Goal: Task Accomplishment & Management: Manage account settings

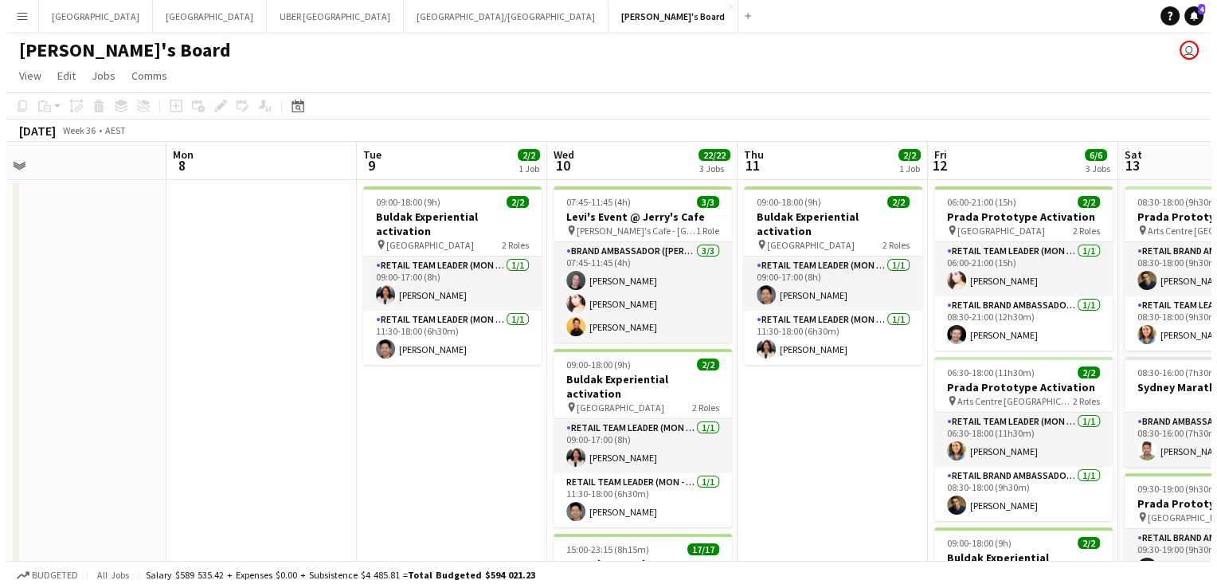
scroll to position [0, 411]
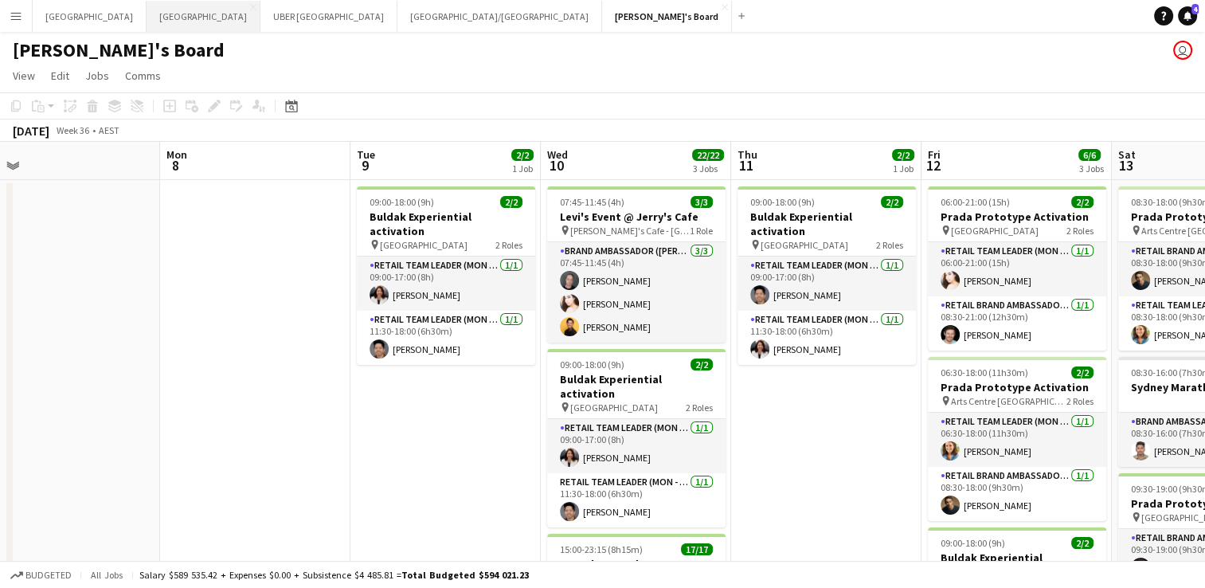
click at [147, 18] on button "Sydney Close" at bounding box center [204, 16] width 114 height 31
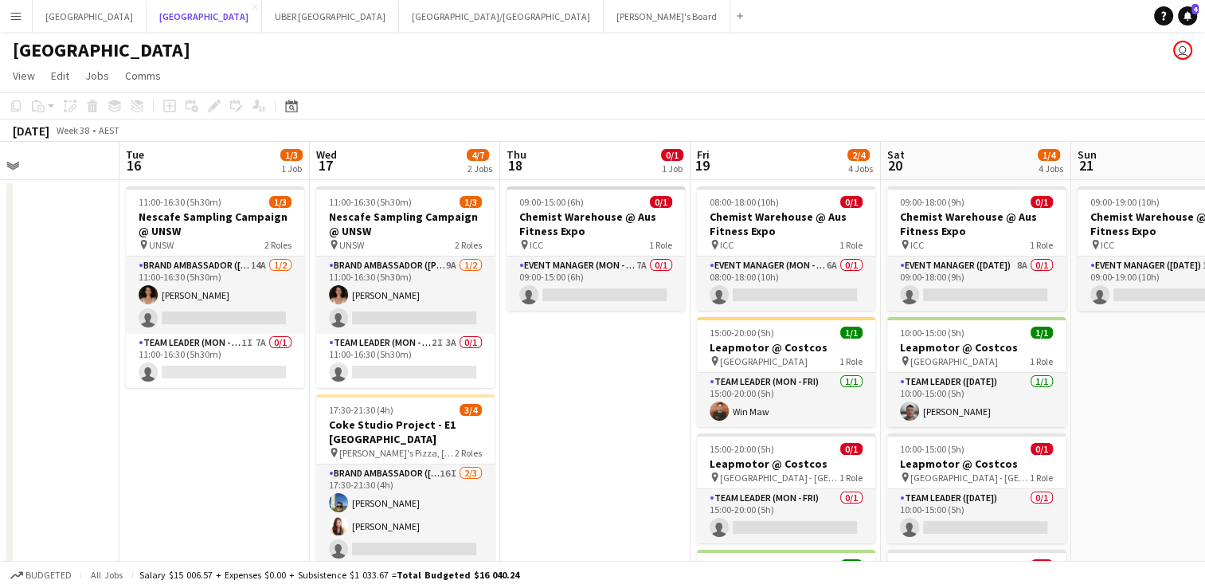
scroll to position [0, 452]
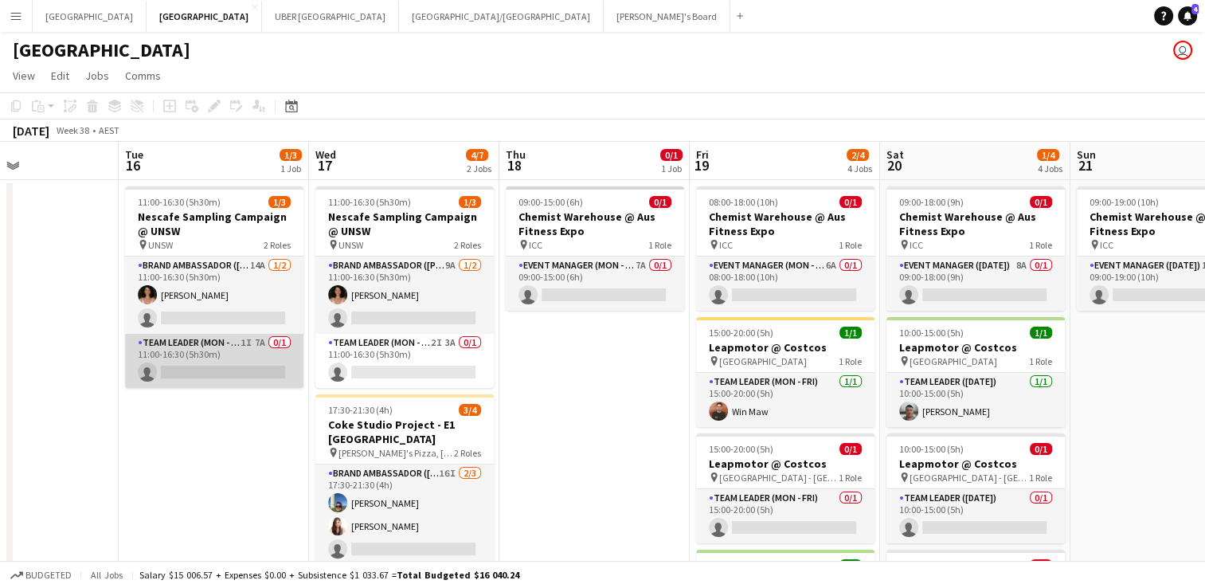
click at [192, 370] on app-card-role "Team Leader (Mon - Fri) 1I 7A 0/1 11:00-16:30 (5h30m) single-neutral-actions" at bounding box center [214, 361] width 178 height 54
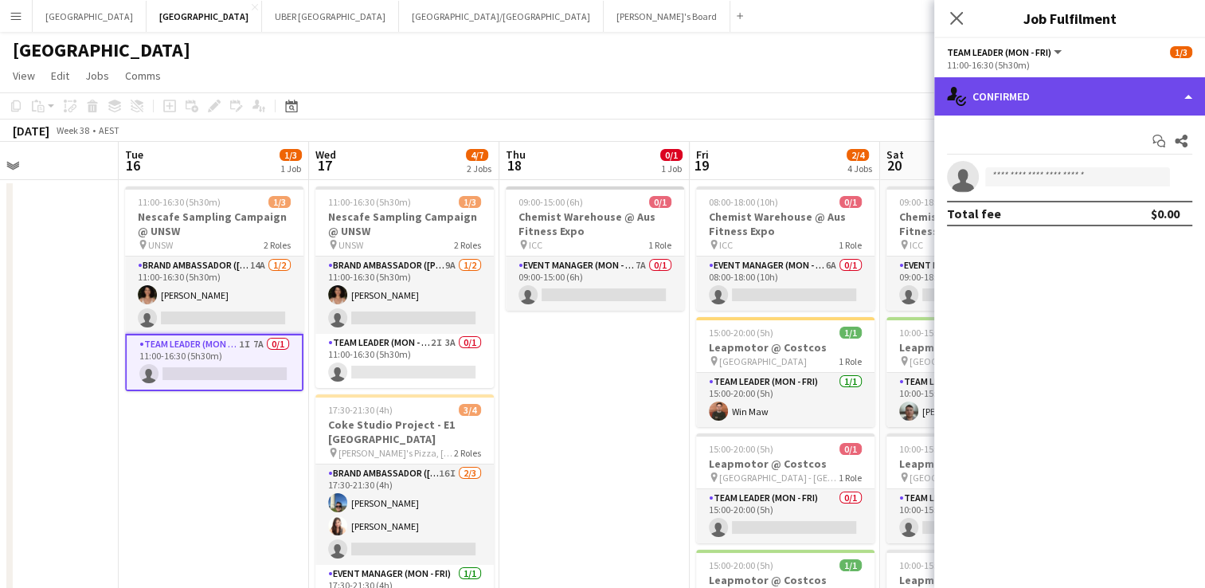
click at [1060, 95] on div "single-neutral-actions-check-2 Confirmed" at bounding box center [1069, 96] width 271 height 38
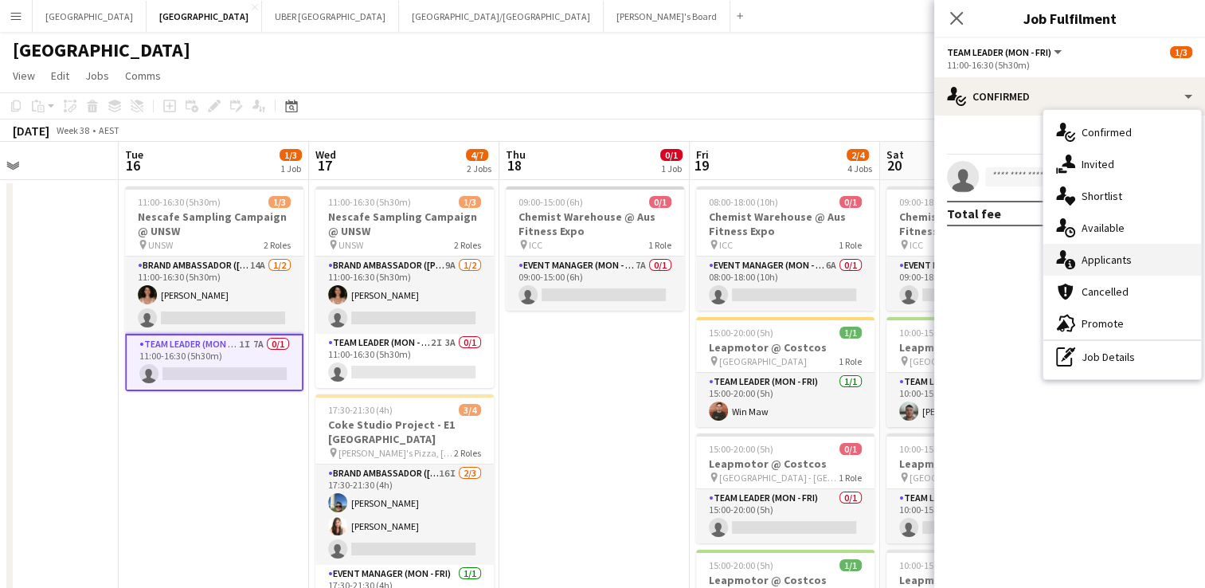
click at [1107, 260] on span "Applicants" at bounding box center [1107, 260] width 50 height 14
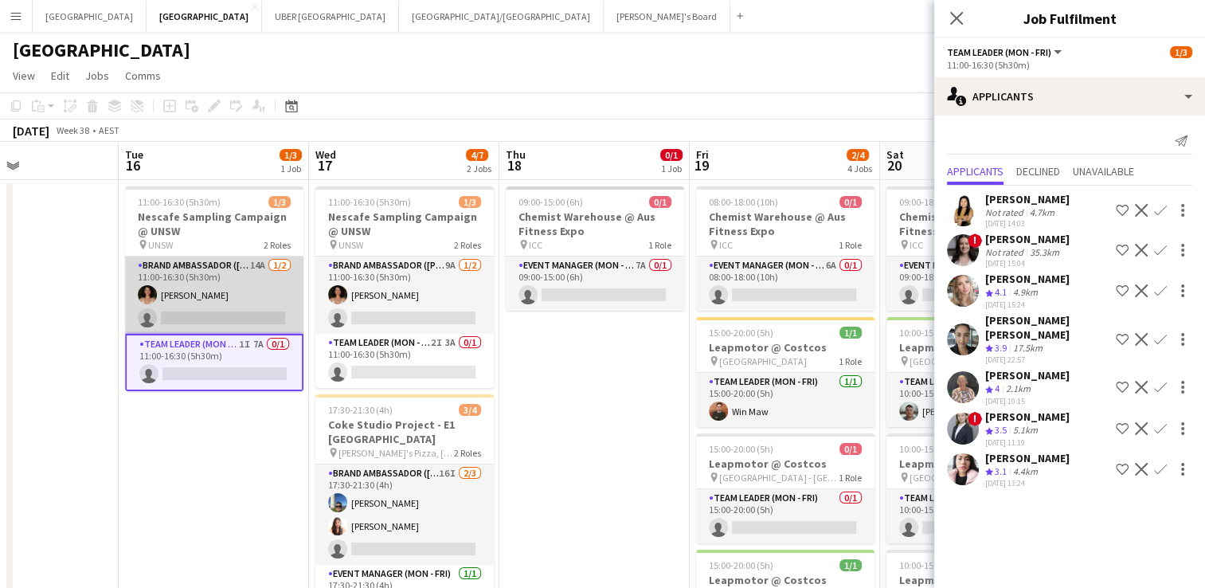
click at [206, 311] on app-card-role "Brand Ambassador (Mon - Fri) 14A [DATE] 11:00-16:30 (5h30m) [PERSON_NAME] singl…" at bounding box center [214, 294] width 178 height 77
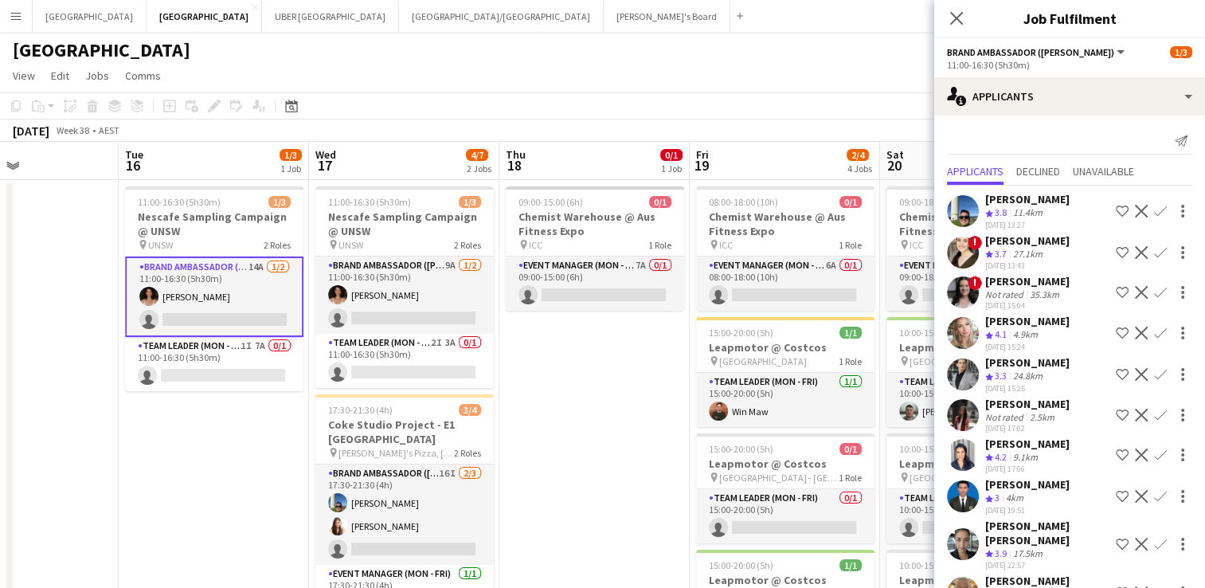
scroll to position [223, 0]
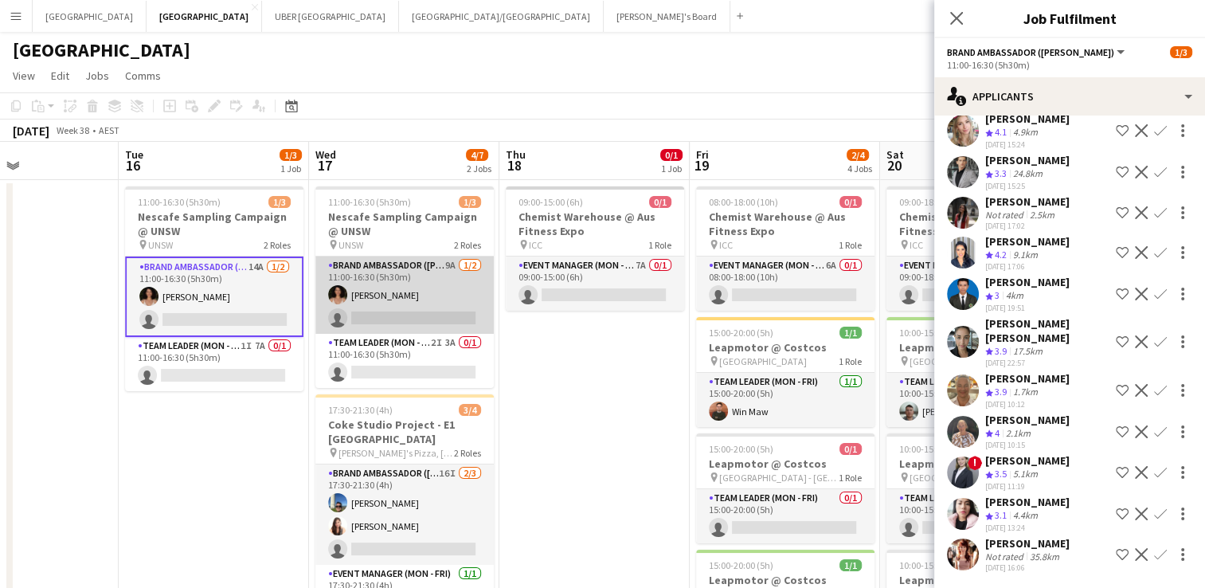
click at [392, 317] on app-card-role "Brand Ambassador (Mon - Fri) 9A [DATE] 11:00-16:30 (5h30m) [PERSON_NAME] single…" at bounding box center [404, 294] width 178 height 77
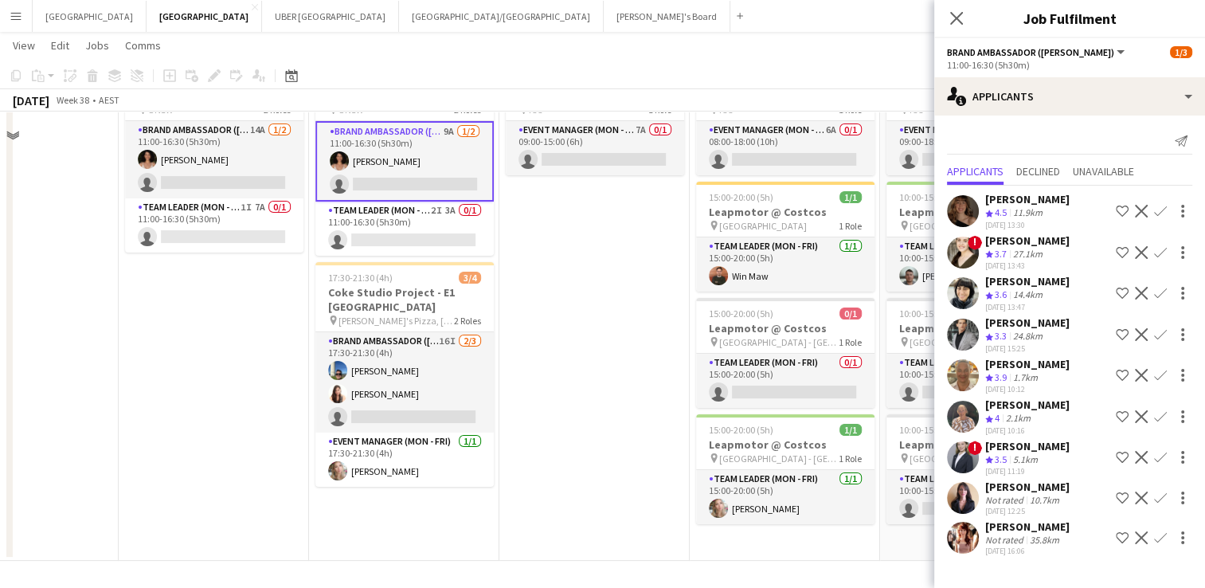
scroll to position [48, 0]
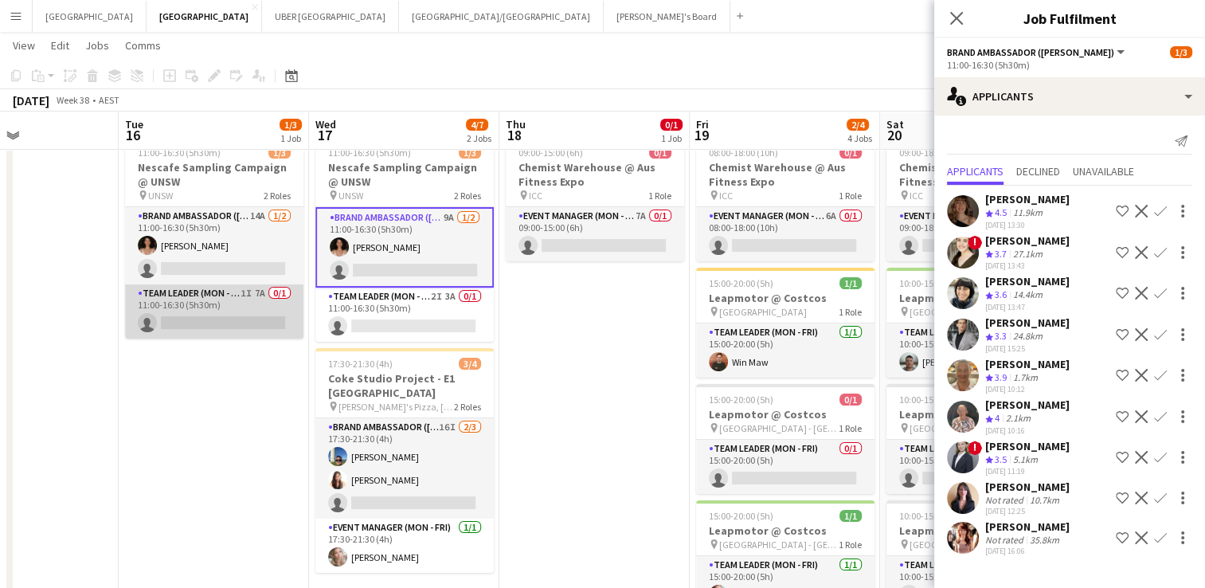
click at [209, 313] on app-card-role "Team Leader (Mon - Fri) 1I 7A 0/1 11:00-16:30 (5h30m) single-neutral-actions" at bounding box center [214, 311] width 178 height 54
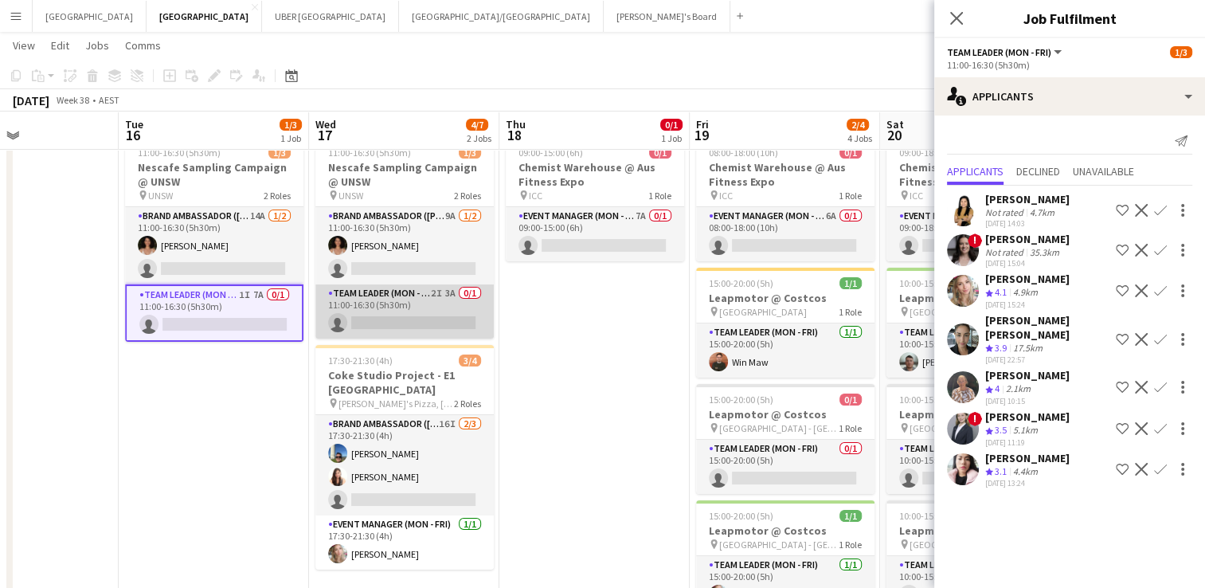
click at [400, 323] on app-card-role "Team Leader (Mon - Fri) 2I 3A 0/1 11:00-16:30 (5h30m) single-neutral-actions" at bounding box center [404, 311] width 178 height 54
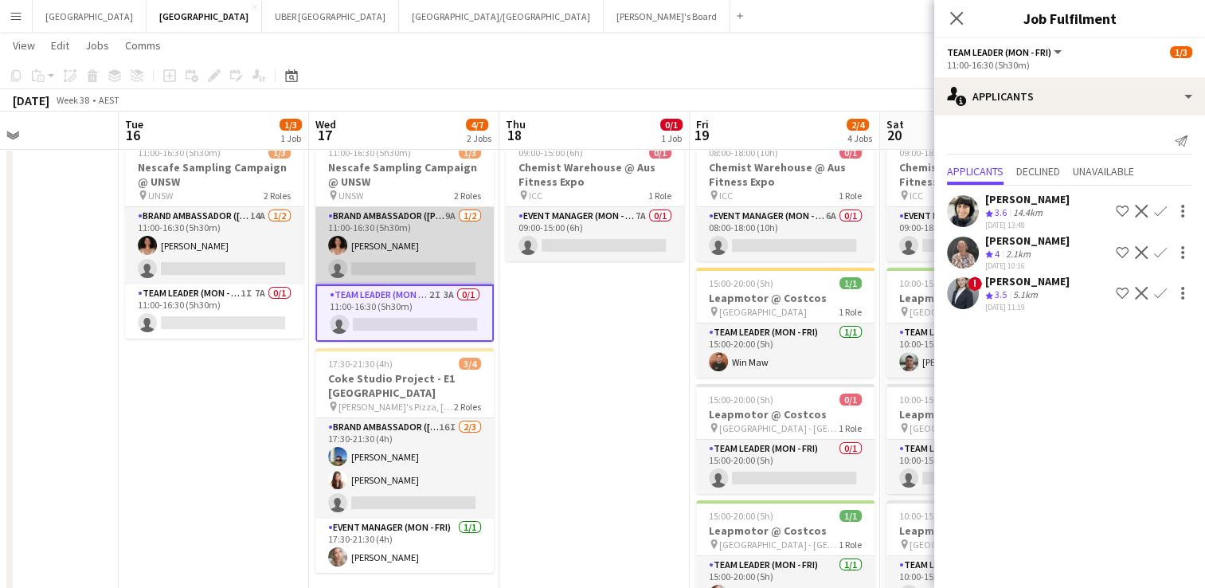
click at [390, 257] on app-card-role "Brand Ambassador (Mon - Fri) 9A [DATE] 11:00-16:30 (5h30m) [PERSON_NAME] single…" at bounding box center [404, 245] width 178 height 77
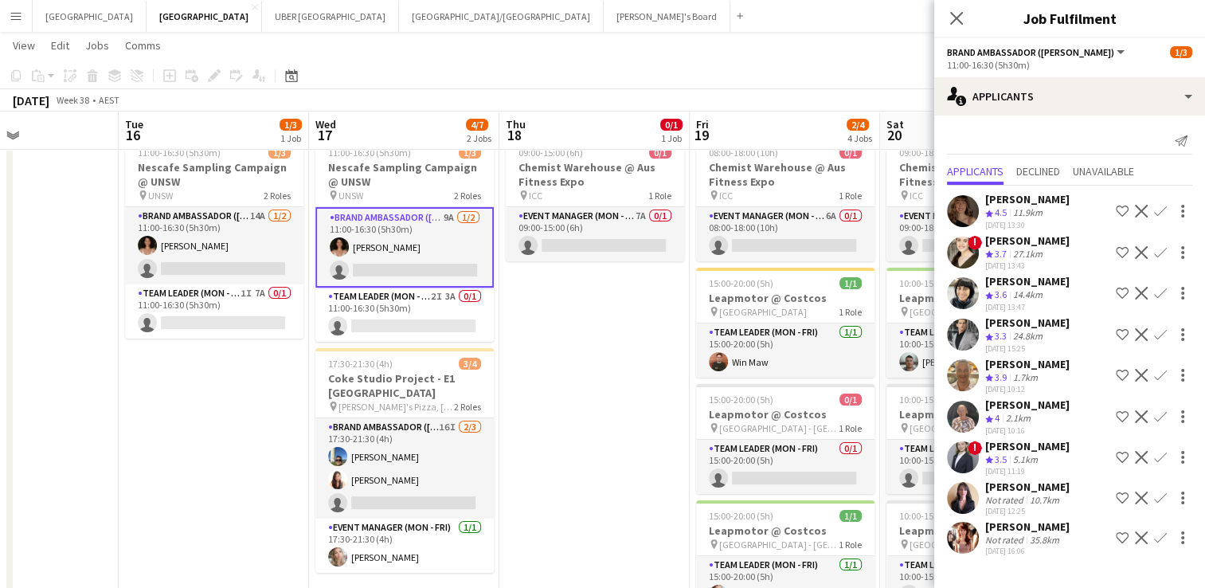
scroll to position [7, 0]
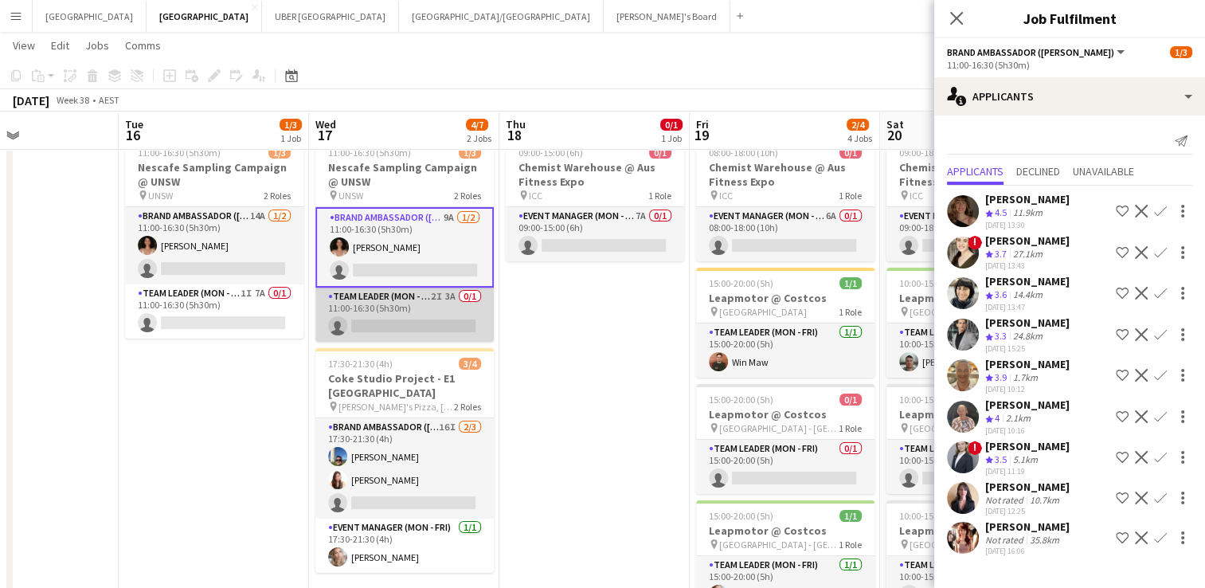
click at [428, 327] on app-card-role "Team Leader (Mon - Fri) 2I 3A 0/1 11:00-16:30 (5h30m) single-neutral-actions" at bounding box center [404, 315] width 178 height 54
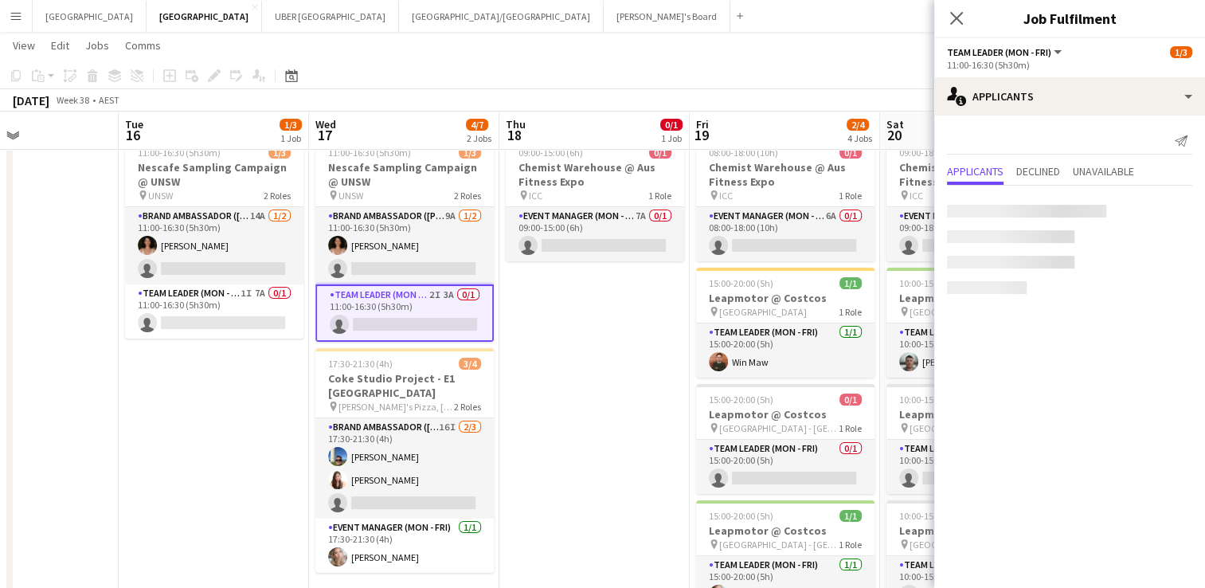
scroll to position [0, 0]
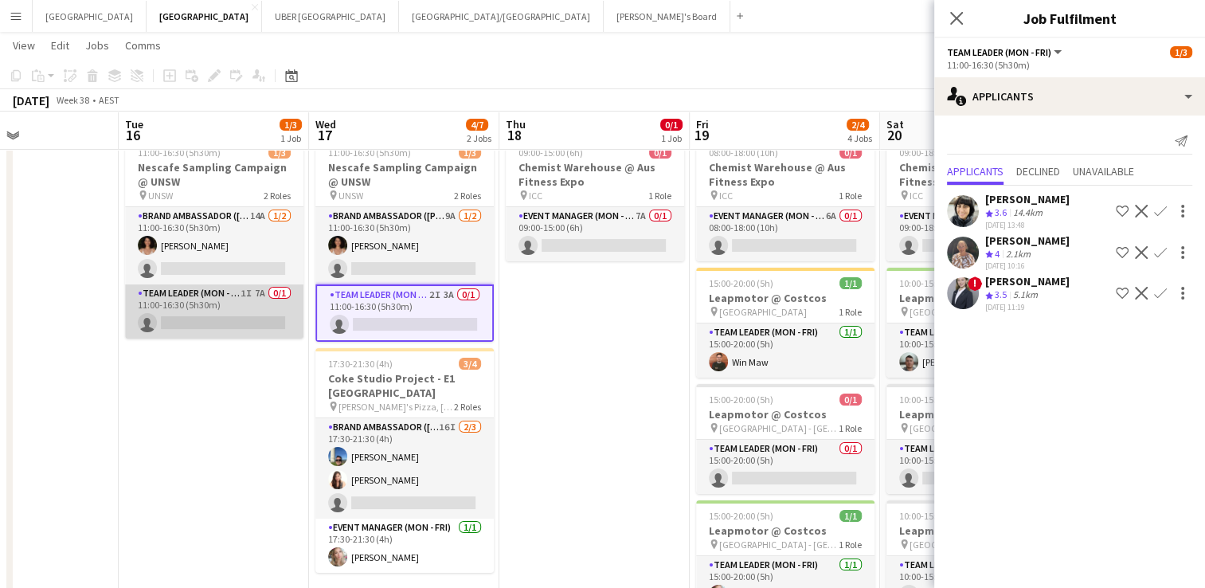
click at [213, 315] on app-card-role "Team Leader (Mon - Fri) 1I 7A 0/1 11:00-16:30 (5h30m) single-neutral-actions" at bounding box center [214, 311] width 178 height 54
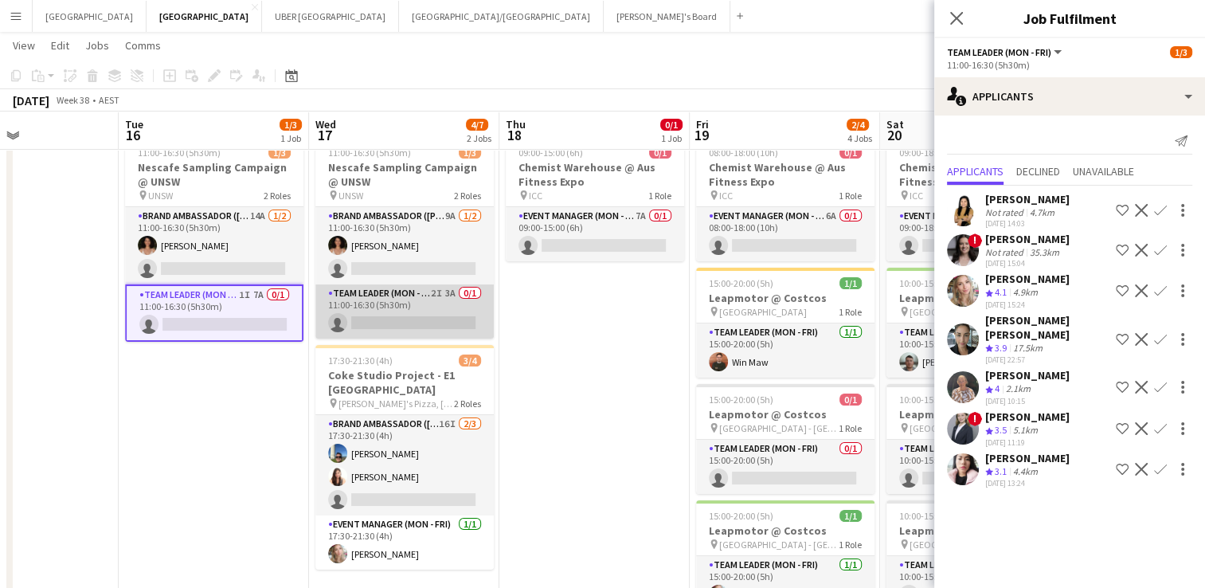
click at [395, 322] on app-card-role "Team Leader (Mon - Fri) 2I 3A 0/1 11:00-16:30 (5h30m) single-neutral-actions" at bounding box center [404, 311] width 178 height 54
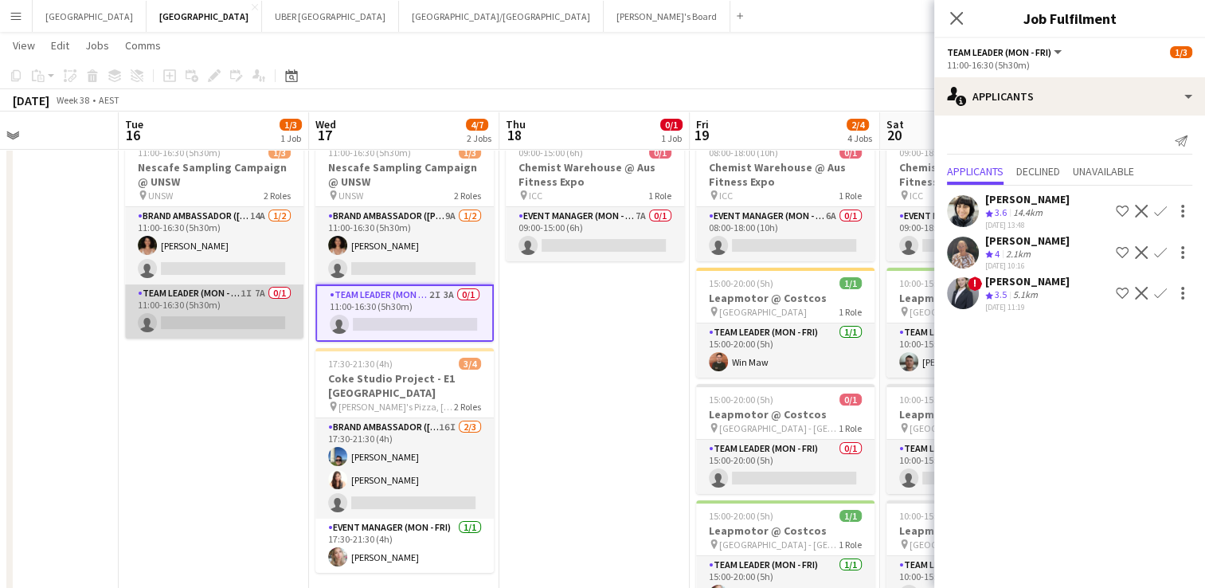
click at [211, 316] on app-card-role "Team Leader (Mon - Fri) 1I 7A 0/1 11:00-16:30 (5h30m) single-neutral-actions" at bounding box center [214, 311] width 178 height 54
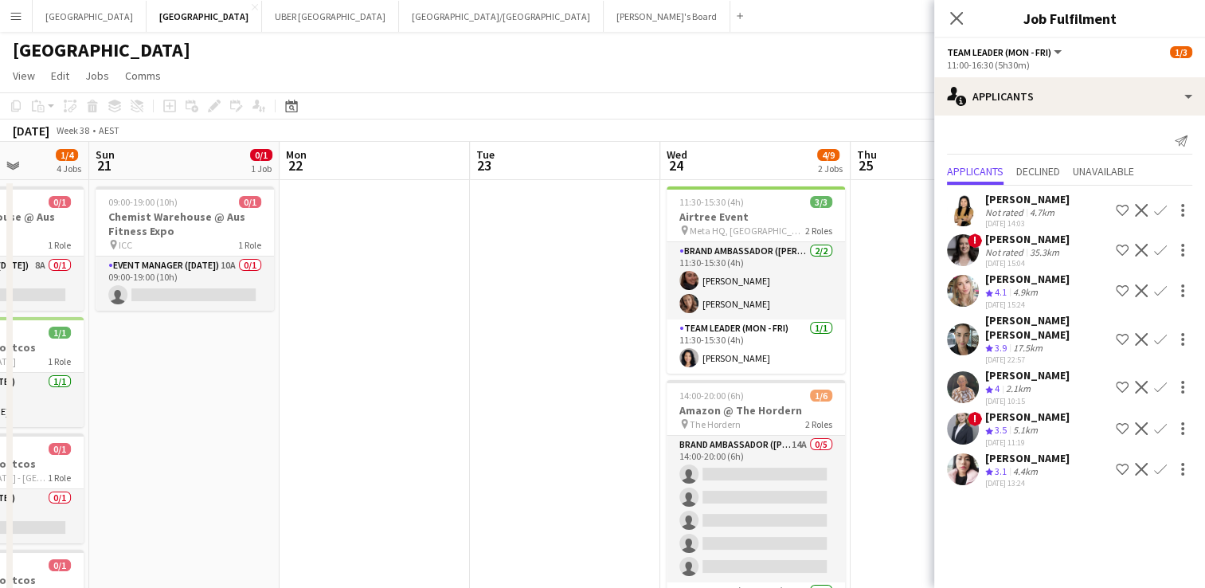
scroll to position [0, 563]
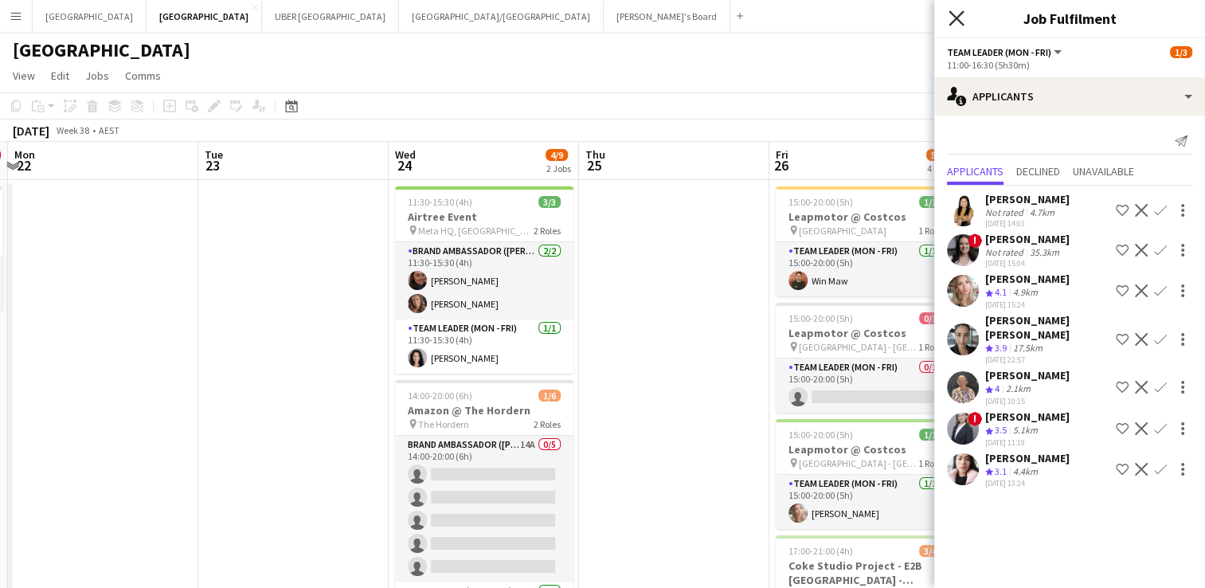
click at [959, 18] on icon "Close pop-in" at bounding box center [956, 17] width 15 height 15
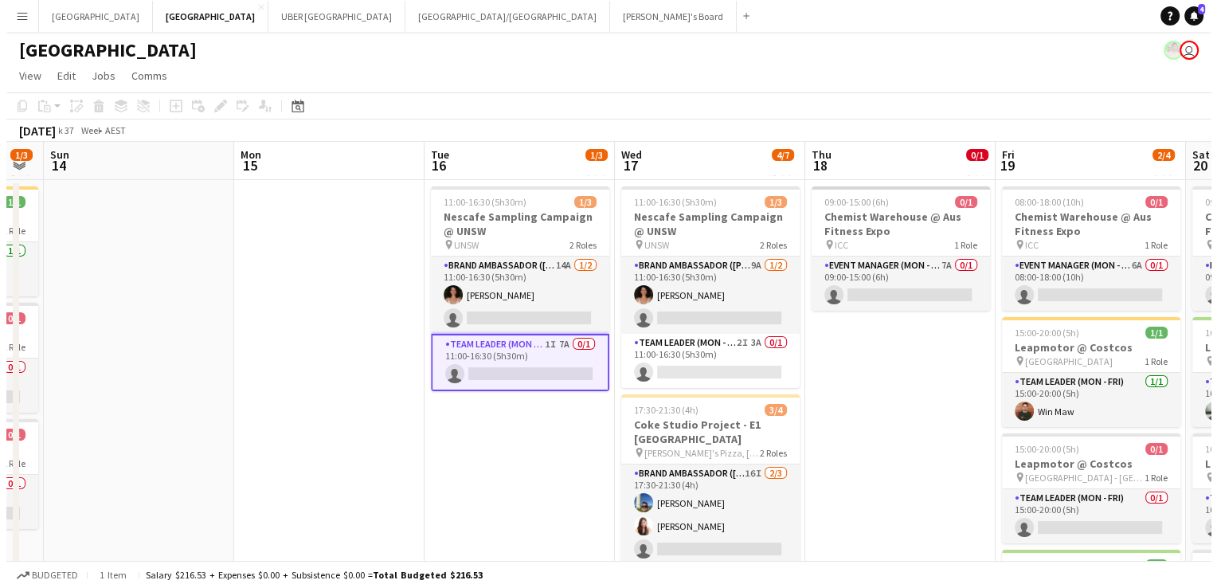
scroll to position [0, 373]
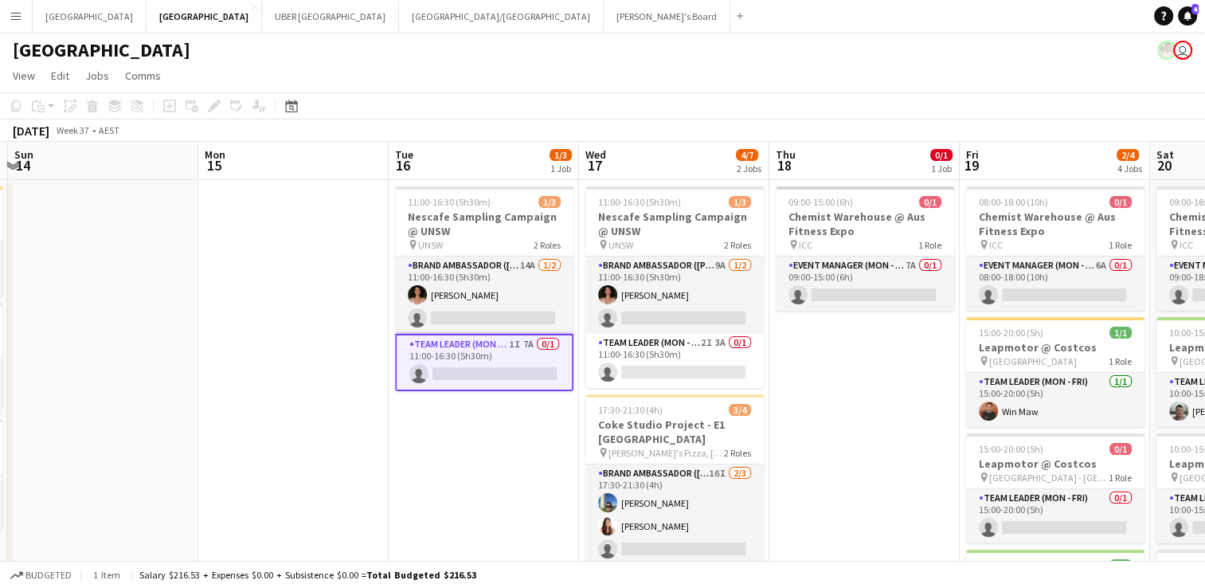
click at [481, 373] on app-card-role "Team Leader (Mon - Fri) 1I 7A 0/1 11:00-16:30 (5h30m) single-neutral-actions" at bounding box center [484, 362] width 178 height 57
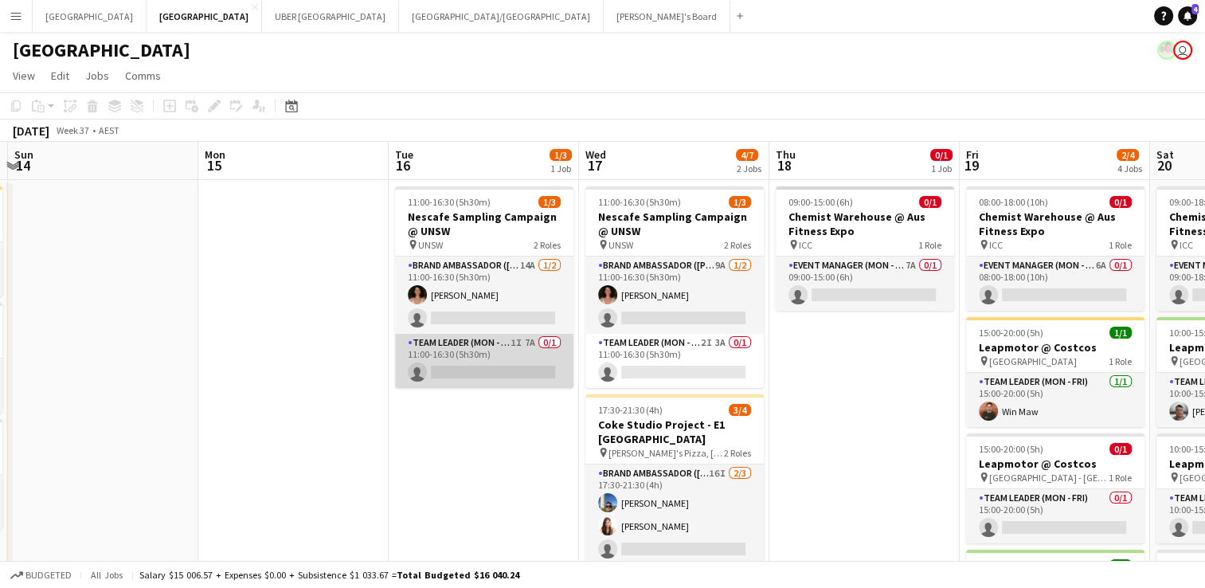
click at [519, 370] on app-card-role "Team Leader (Mon - Fri) 1I 7A 0/1 11:00-16:30 (5h30m) single-neutral-actions" at bounding box center [484, 361] width 178 height 54
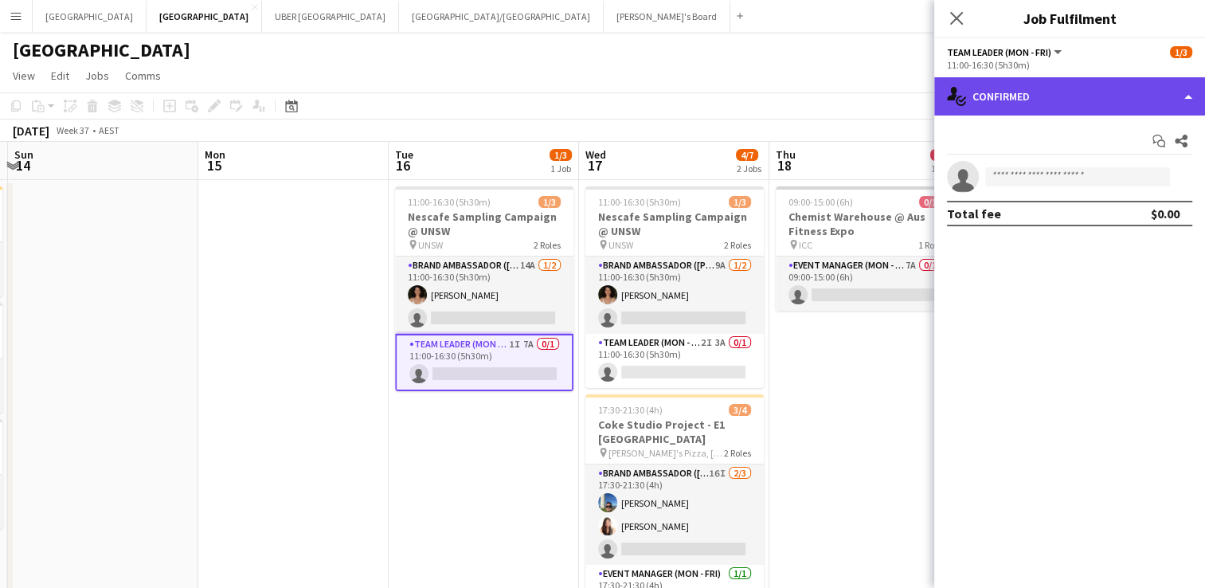
click at [1122, 78] on div "single-neutral-actions-check-2 Confirmed" at bounding box center [1069, 96] width 271 height 38
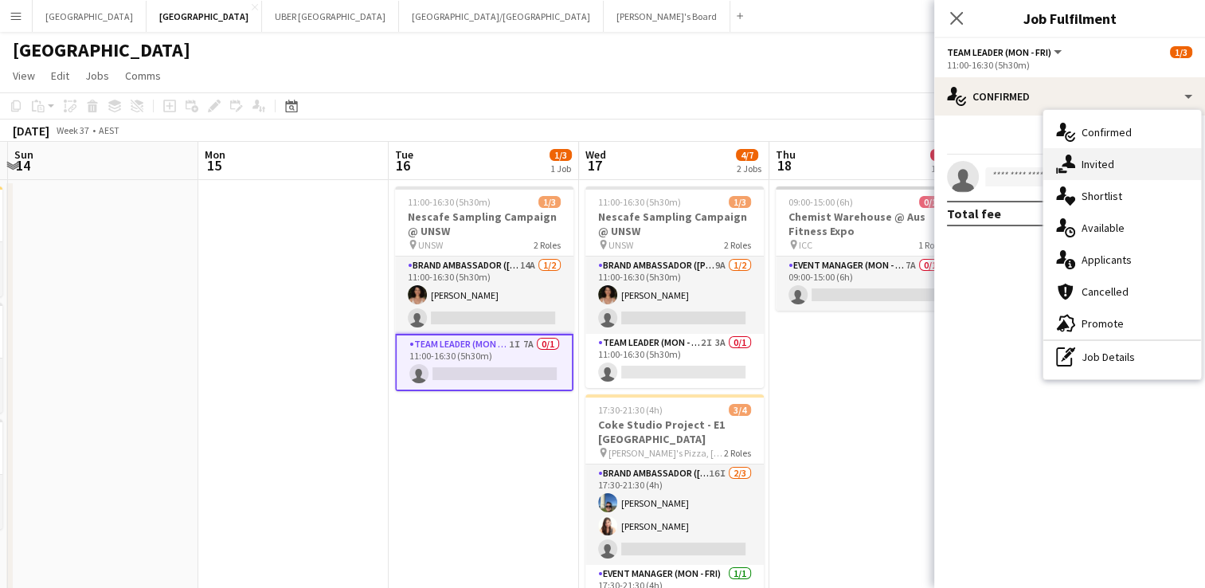
click at [1114, 158] on div "single-neutral-actions-share-1 Invited" at bounding box center [1122, 164] width 158 height 32
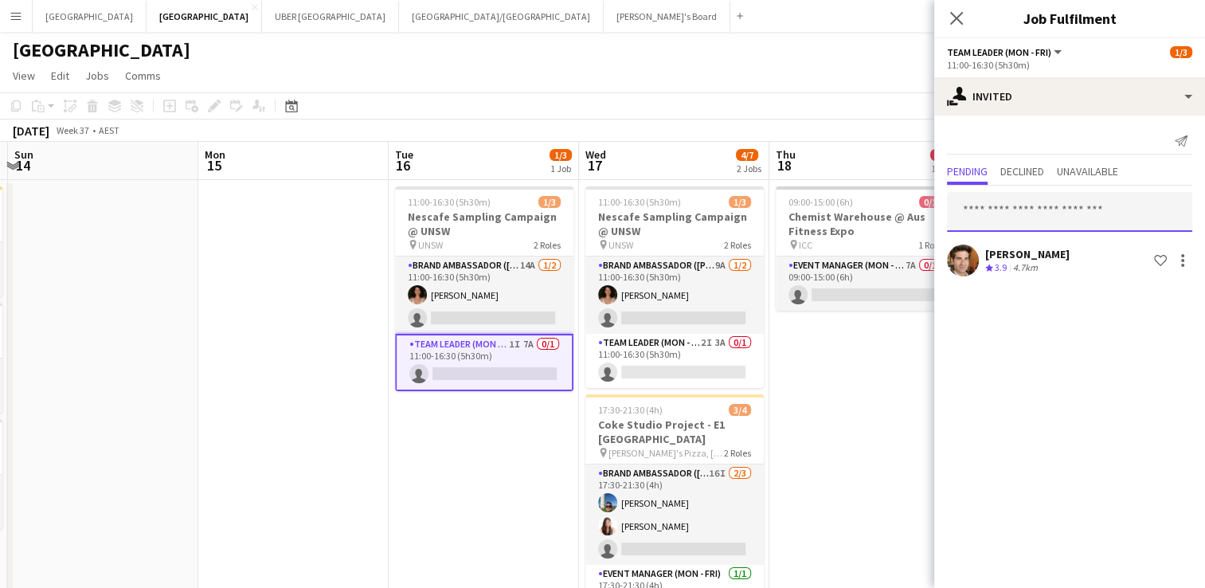
click at [1007, 212] on input "text" at bounding box center [1069, 212] width 245 height 40
type input "*********"
click at [956, 12] on icon "Close pop-in" at bounding box center [956, 17] width 15 height 15
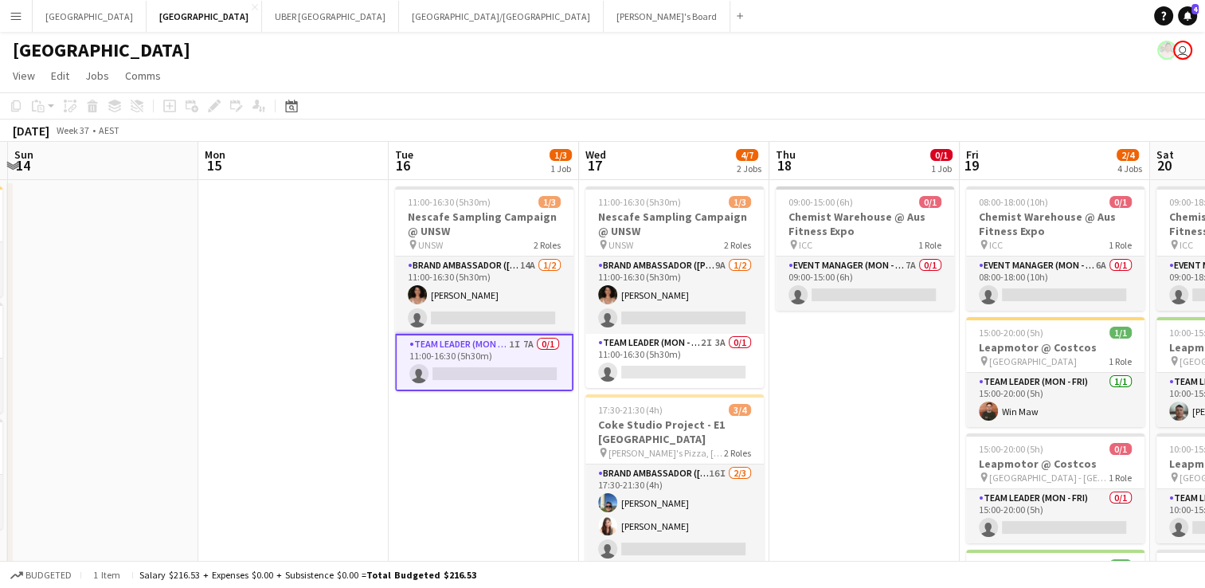
click at [505, 358] on app-card-role "Team Leader (Mon - Fri) 1I 7A 0/1 11:00-16:30 (5h30m) single-neutral-actions" at bounding box center [484, 362] width 178 height 57
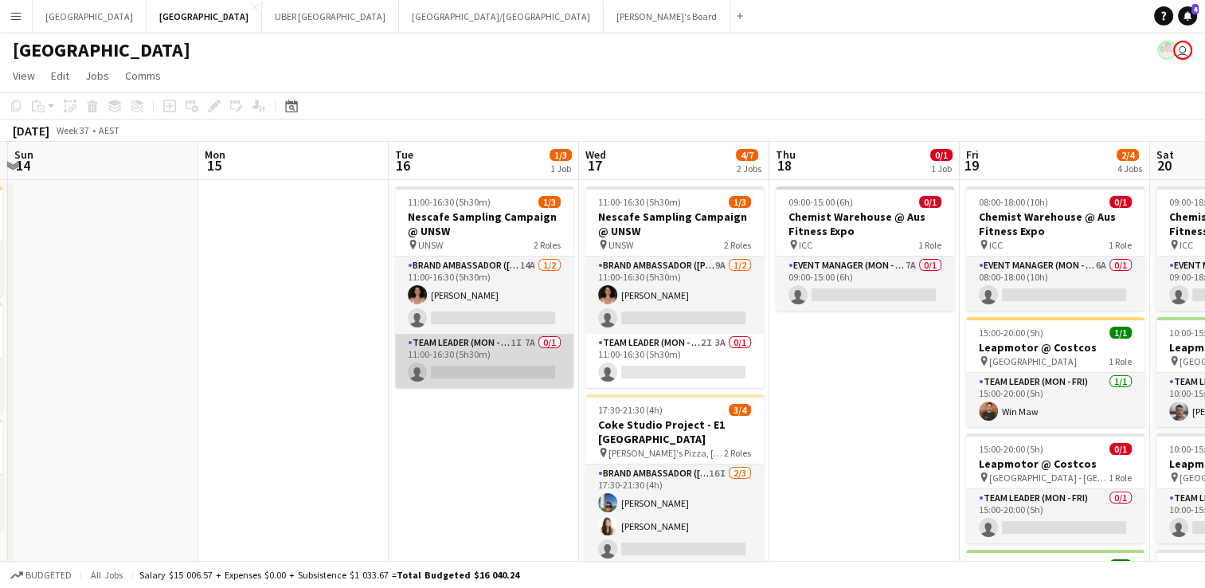
click at [501, 370] on app-card-role "Team Leader (Mon - Fri) 1I 7A 0/1 11:00-16:30 (5h30m) single-neutral-actions" at bounding box center [484, 361] width 178 height 54
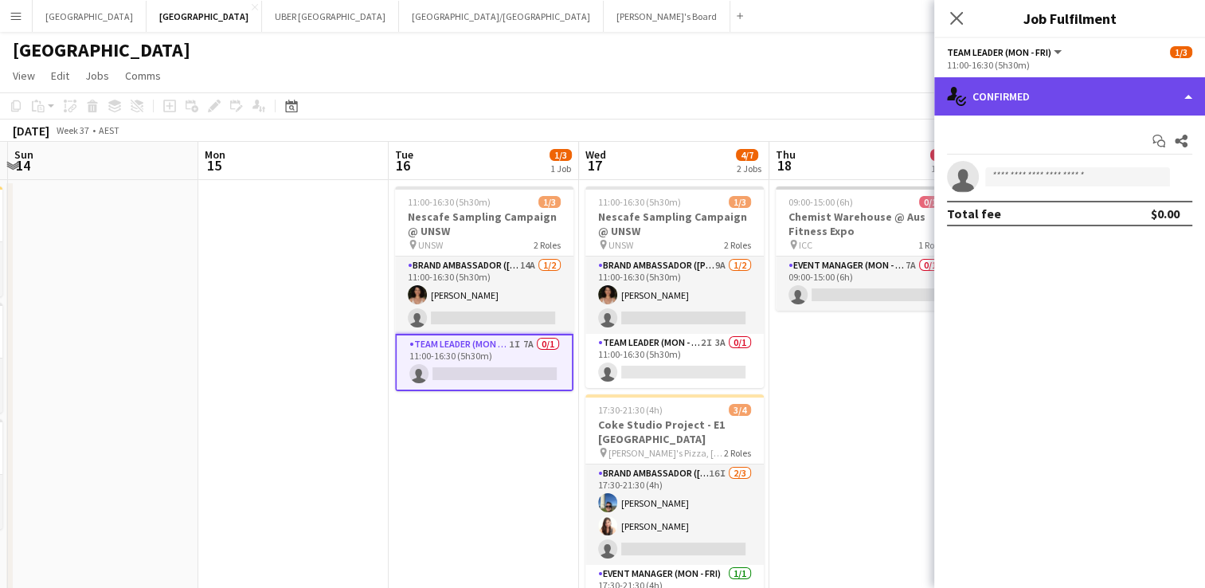
click at [1030, 98] on div "single-neutral-actions-check-2 Confirmed" at bounding box center [1069, 96] width 271 height 38
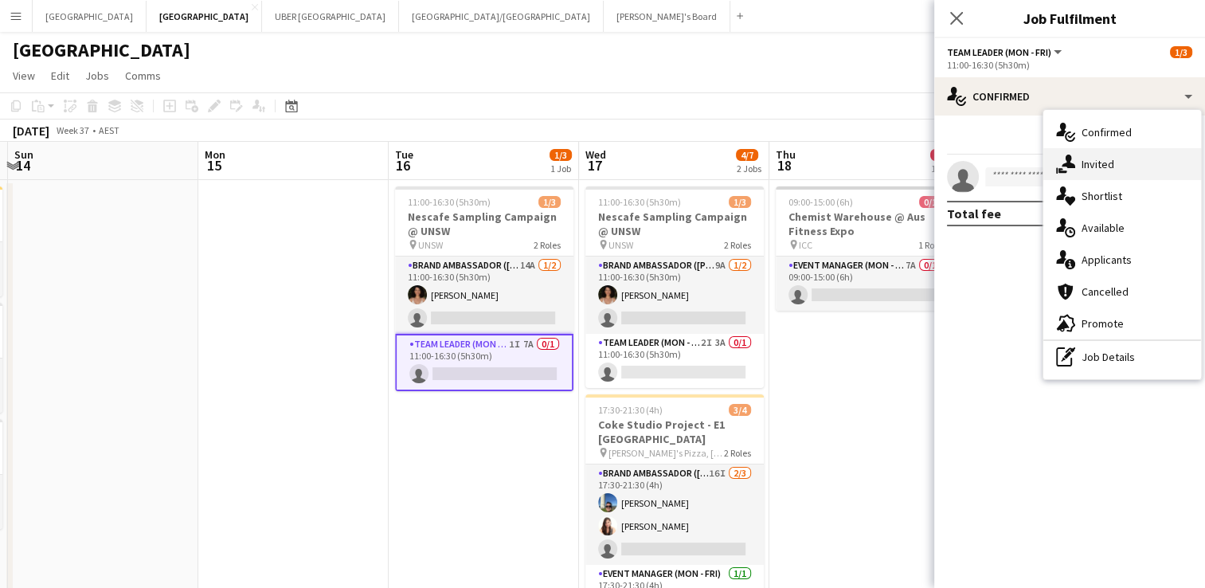
click at [1078, 160] on div "single-neutral-actions-share-1 Invited" at bounding box center [1122, 164] width 158 height 32
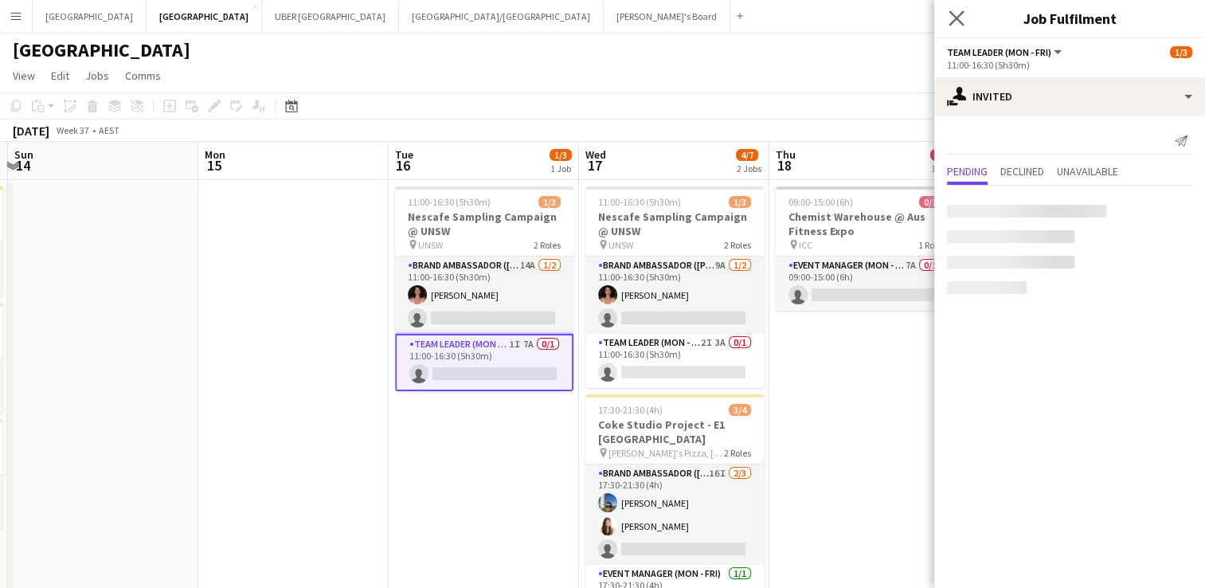
click at [946, 12] on app-icon "Close pop-in" at bounding box center [956, 18] width 23 height 23
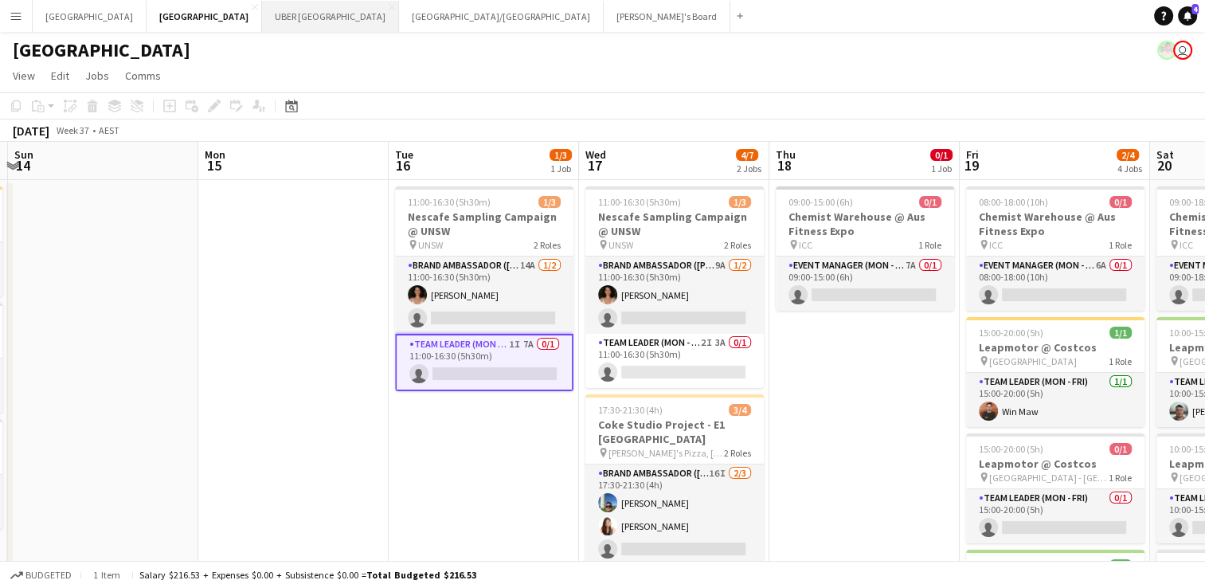
click at [262, 19] on button "UBER [GEOGRAPHIC_DATA] Close" at bounding box center [330, 16] width 137 height 31
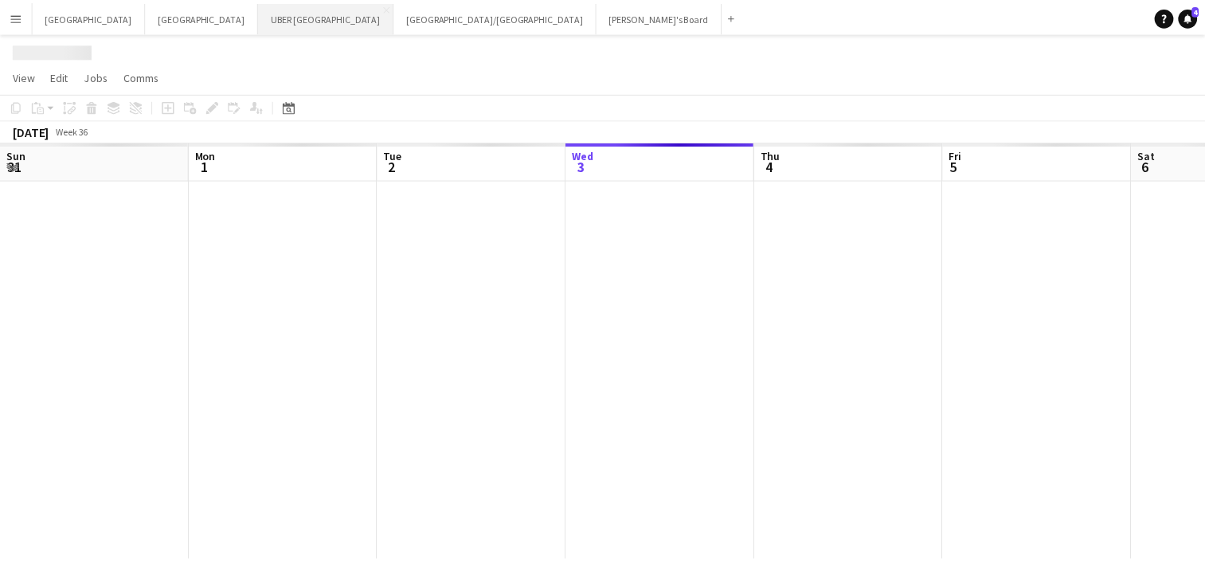
scroll to position [0, 381]
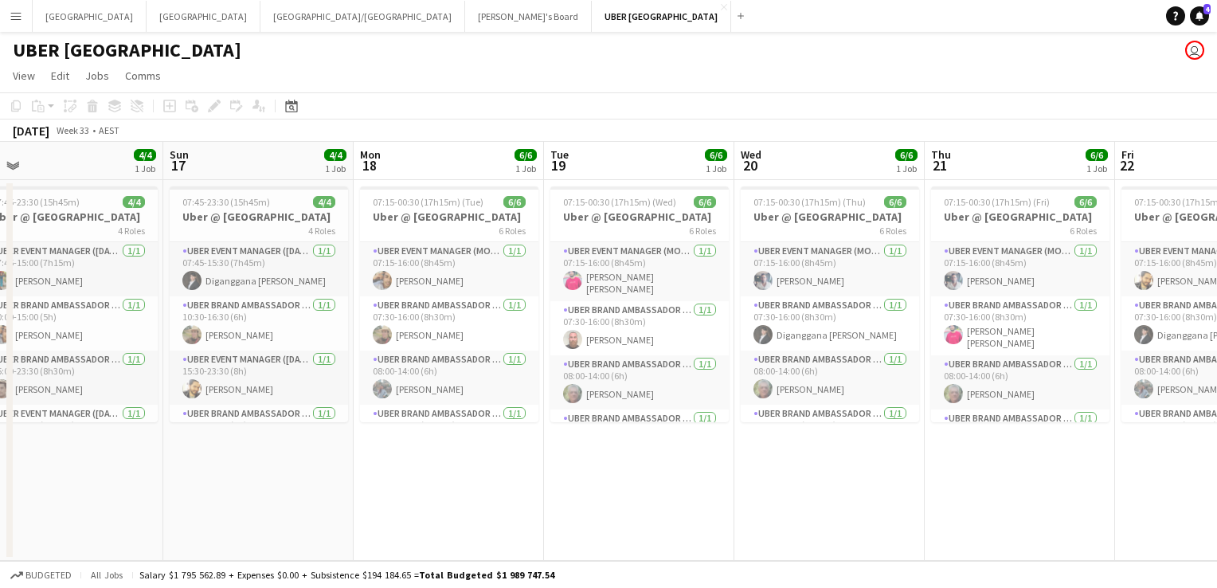
scroll to position [0, 602]
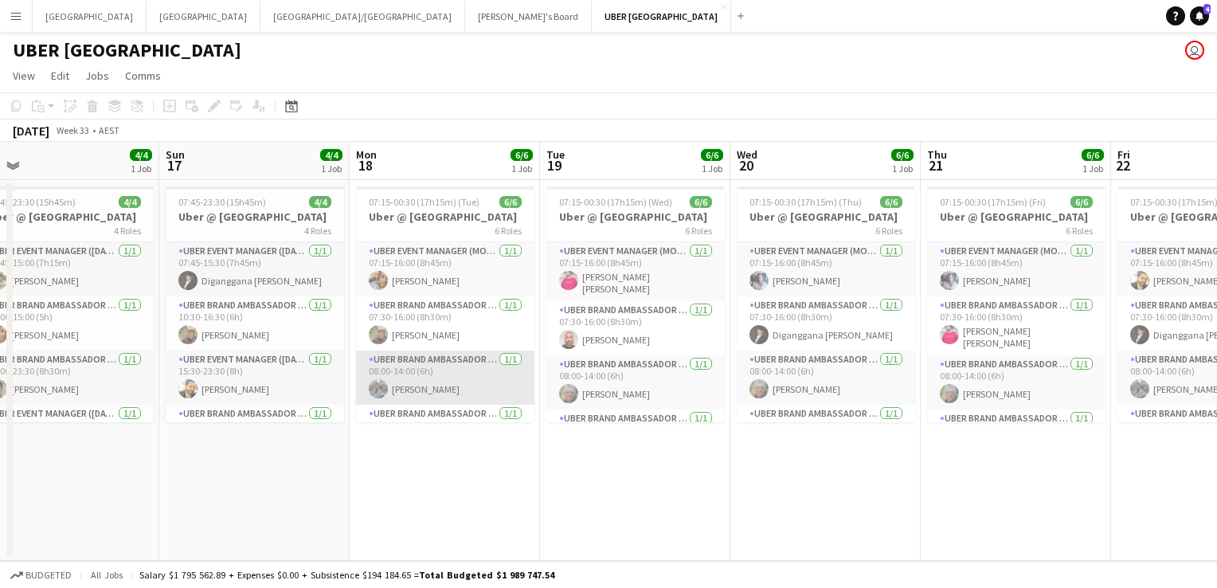
click at [444, 362] on app-card-role "UBER Brand Ambassador (Mon - Fri) 1/1 08:00-14:00 (6h) vrushali devlekar" at bounding box center [445, 377] width 178 height 54
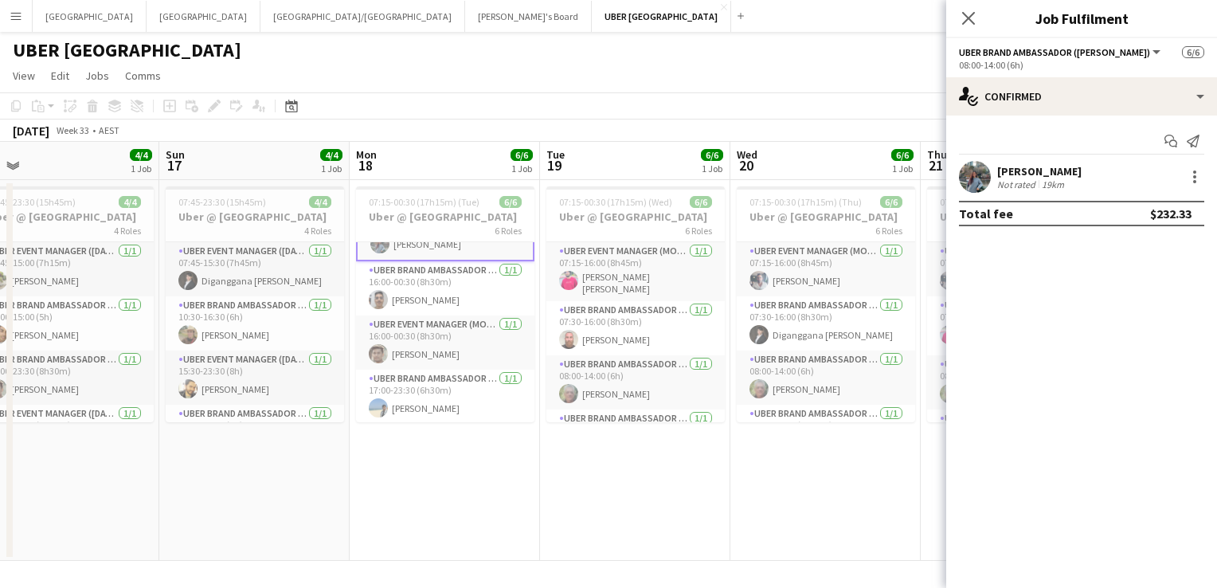
scroll to position [147, 0]
click at [962, 17] on icon "Close pop-in" at bounding box center [968, 17] width 15 height 15
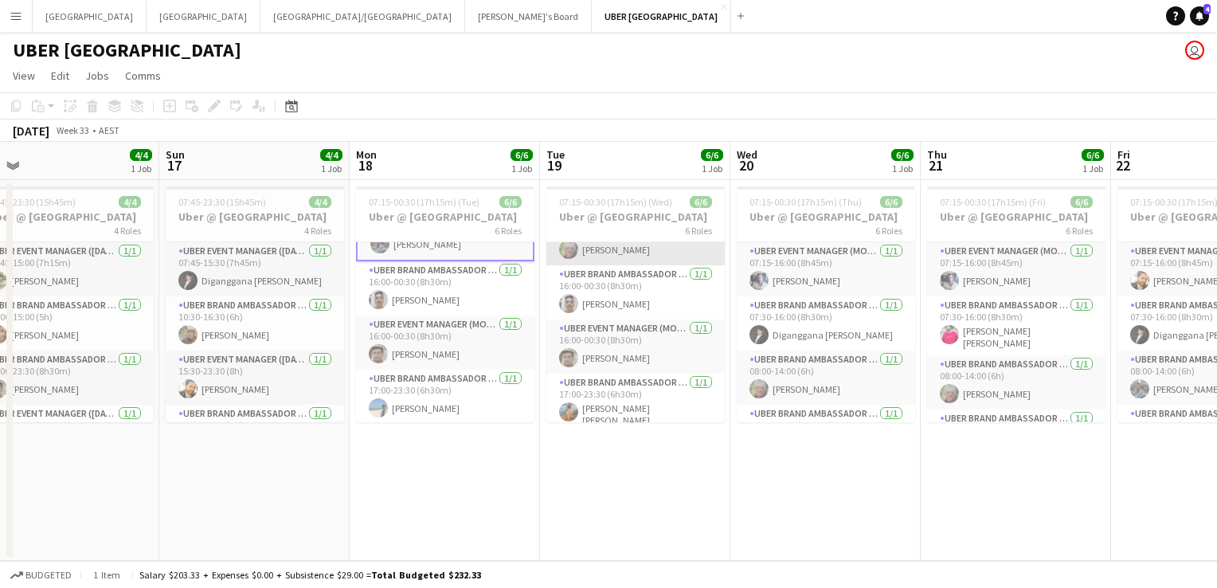
scroll to position [0, 0]
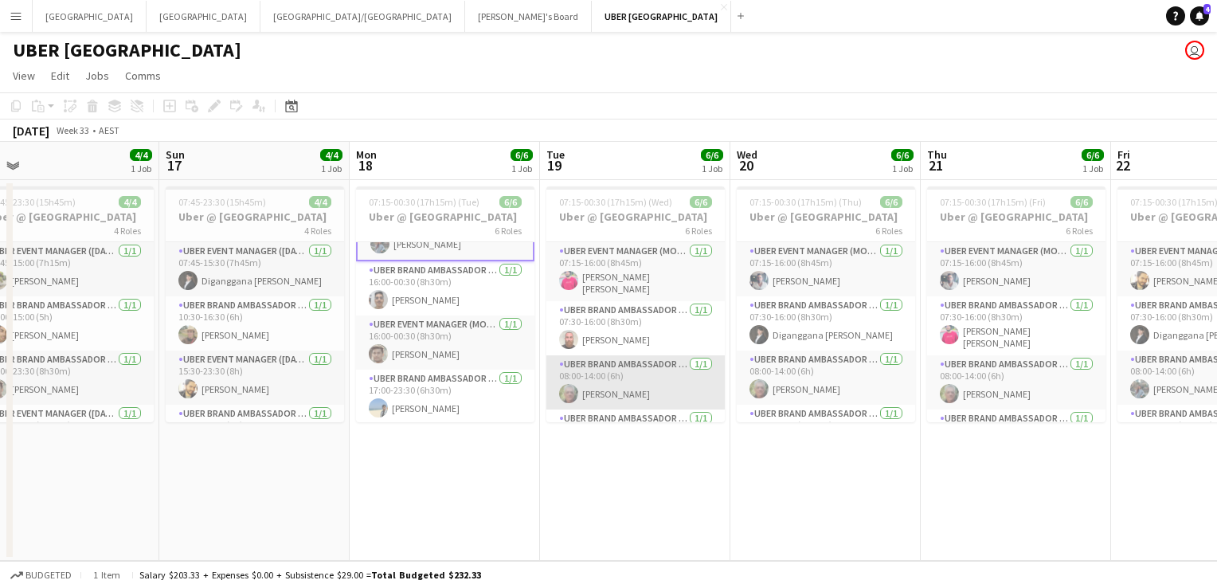
click at [640, 378] on app-card-role "UBER Brand Ambassador (Mon - Fri) 1/1 08:00-14:00 (6h) Robert Tocher" at bounding box center [635, 382] width 178 height 54
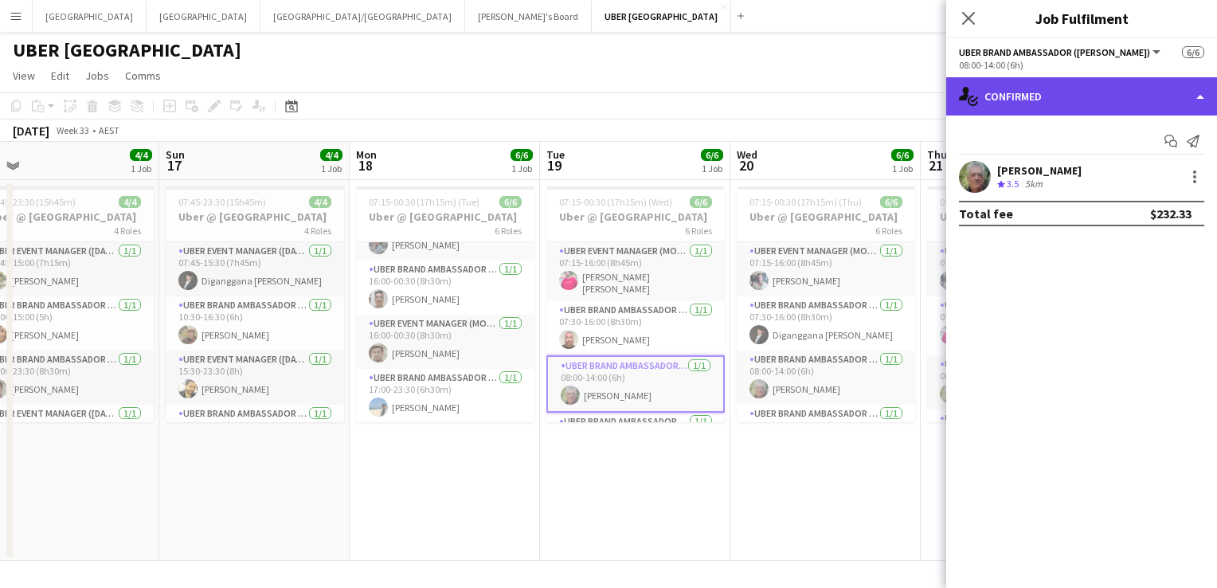
click at [1020, 78] on div "single-neutral-actions-check-2 Confirmed" at bounding box center [1081, 96] width 271 height 38
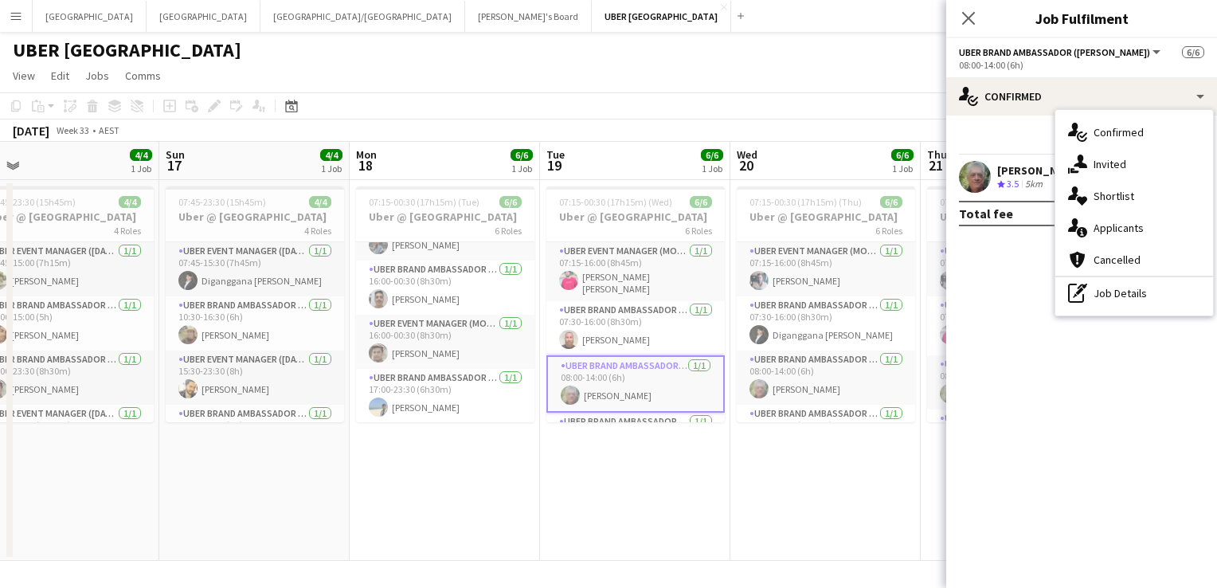
click at [1019, 143] on div "Start chat Send notification" at bounding box center [1081, 141] width 245 height 26
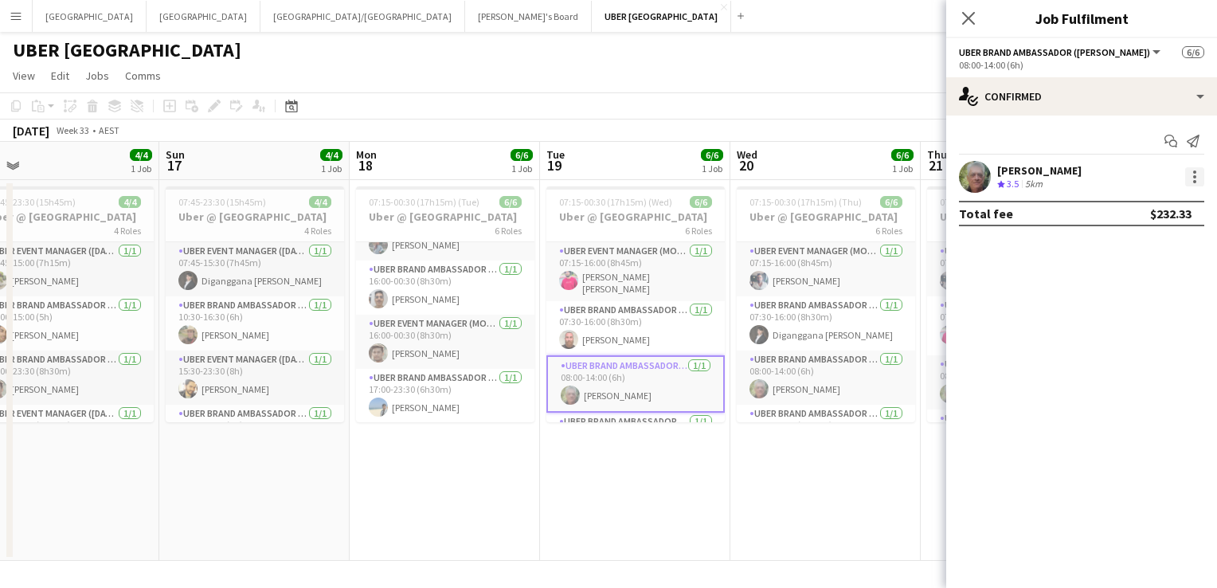
click at [1193, 172] on div at bounding box center [1194, 171] width 3 height 3
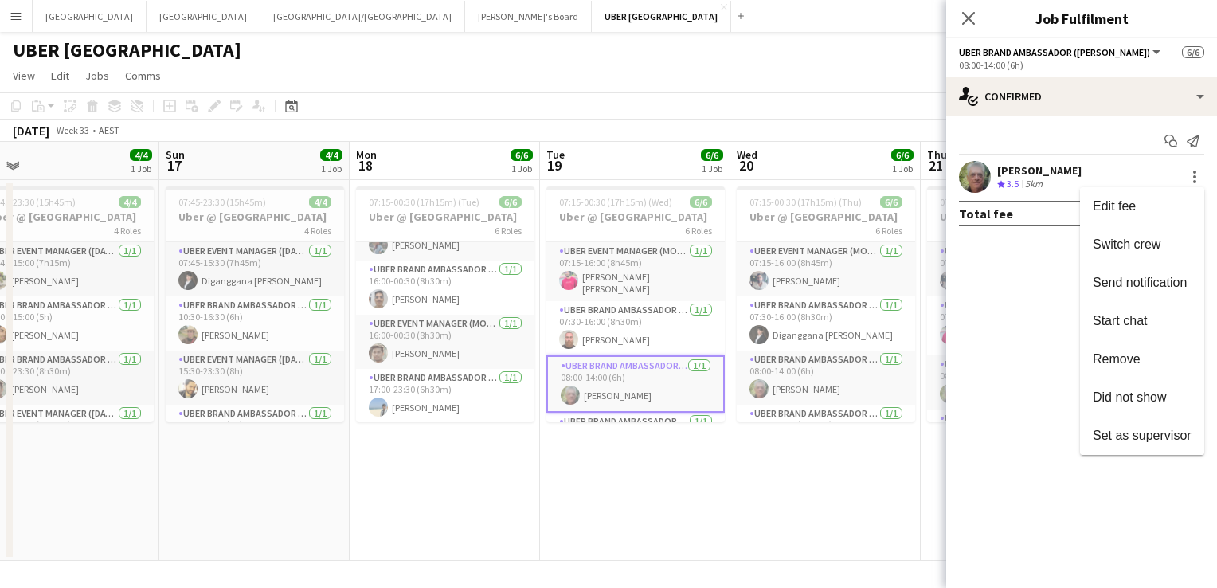
click at [965, 18] on div at bounding box center [608, 294] width 1217 height 588
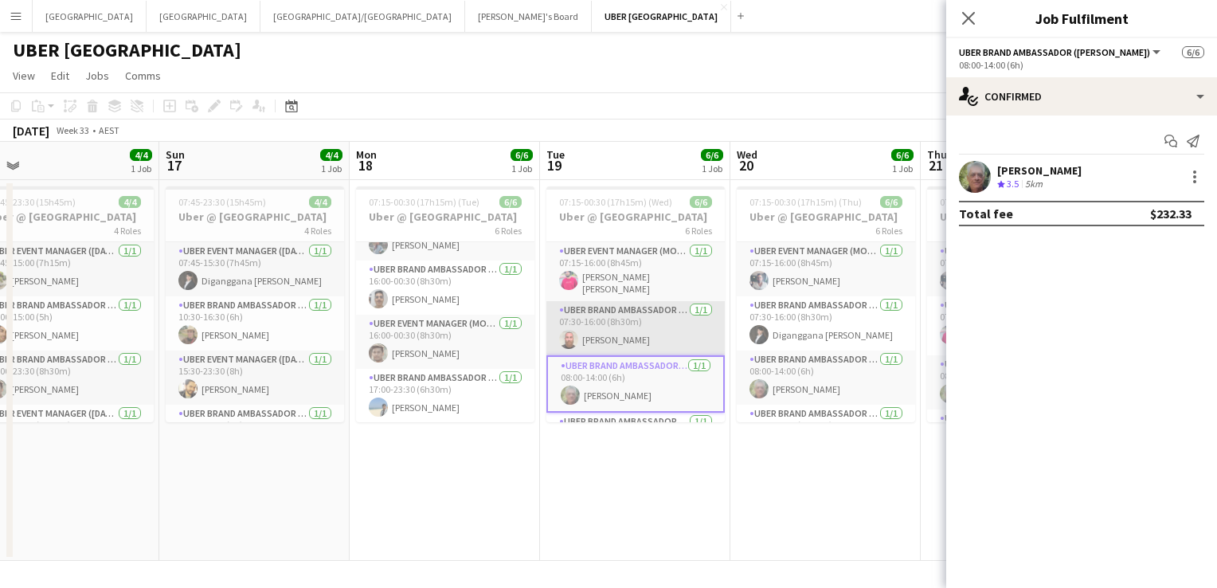
scroll to position [147, 0]
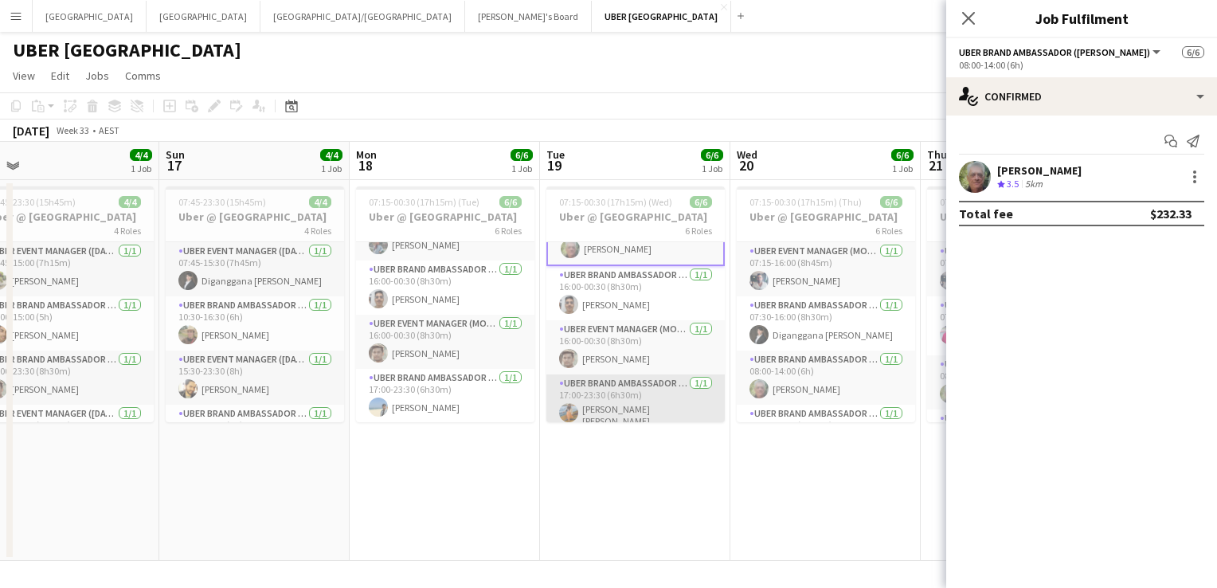
click at [615, 407] on app-card-role "UBER Brand Ambassador (Mon - Fri) 1/1 17:00-23:30 (6h30m) Vanessa Jose" at bounding box center [635, 403] width 178 height 59
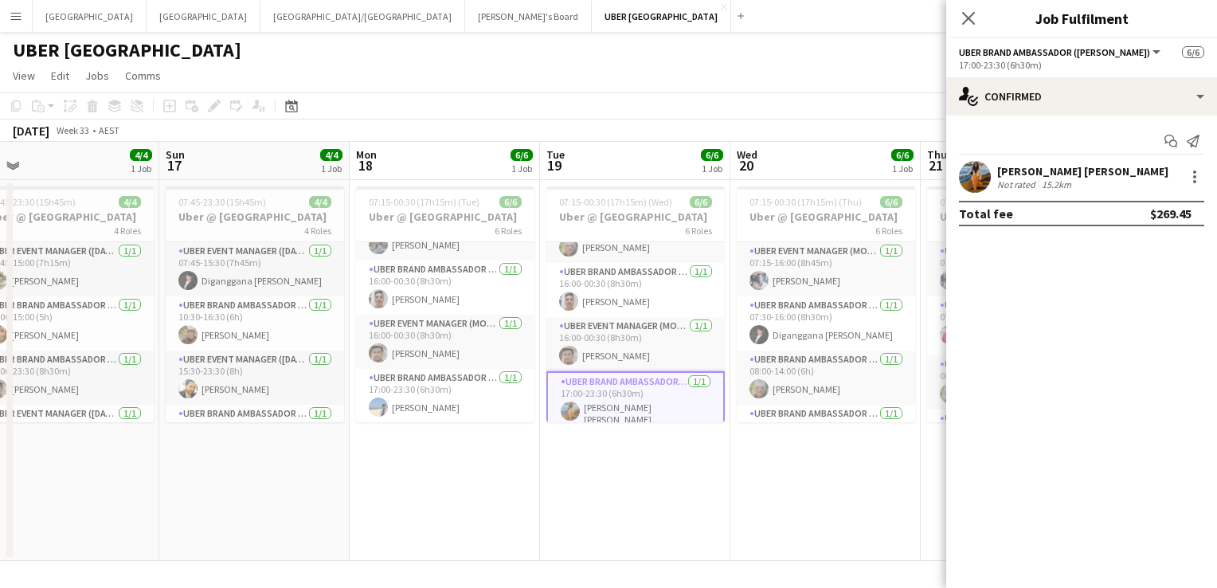
scroll to position [146, 0]
click at [1198, 176] on div at bounding box center [1194, 176] width 19 height 19
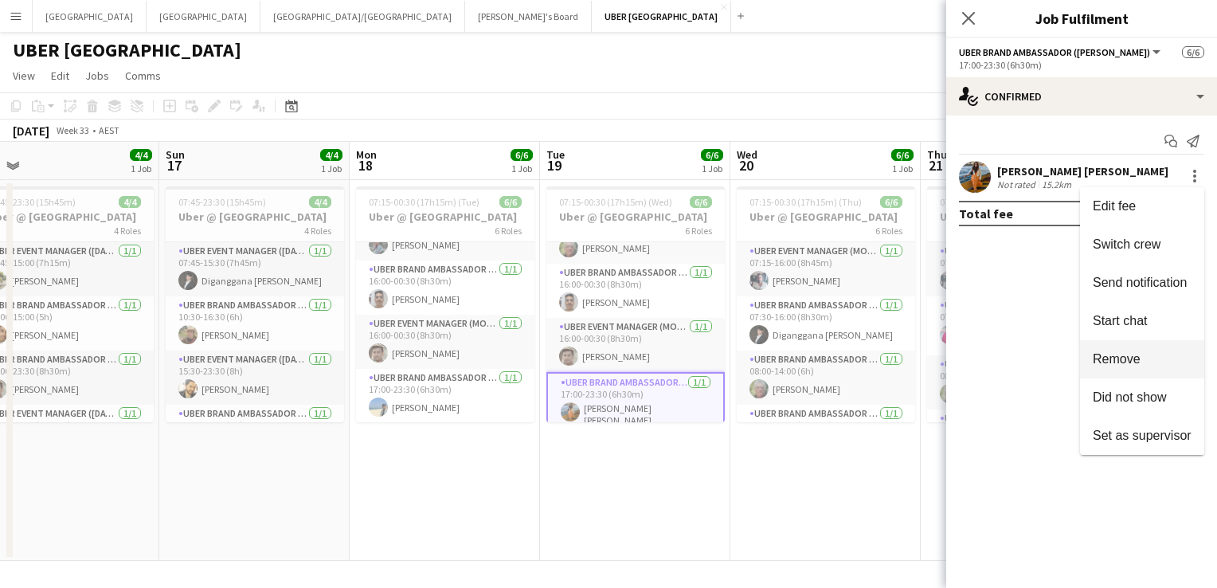
click at [1114, 356] on span "Remove" at bounding box center [1117, 359] width 48 height 14
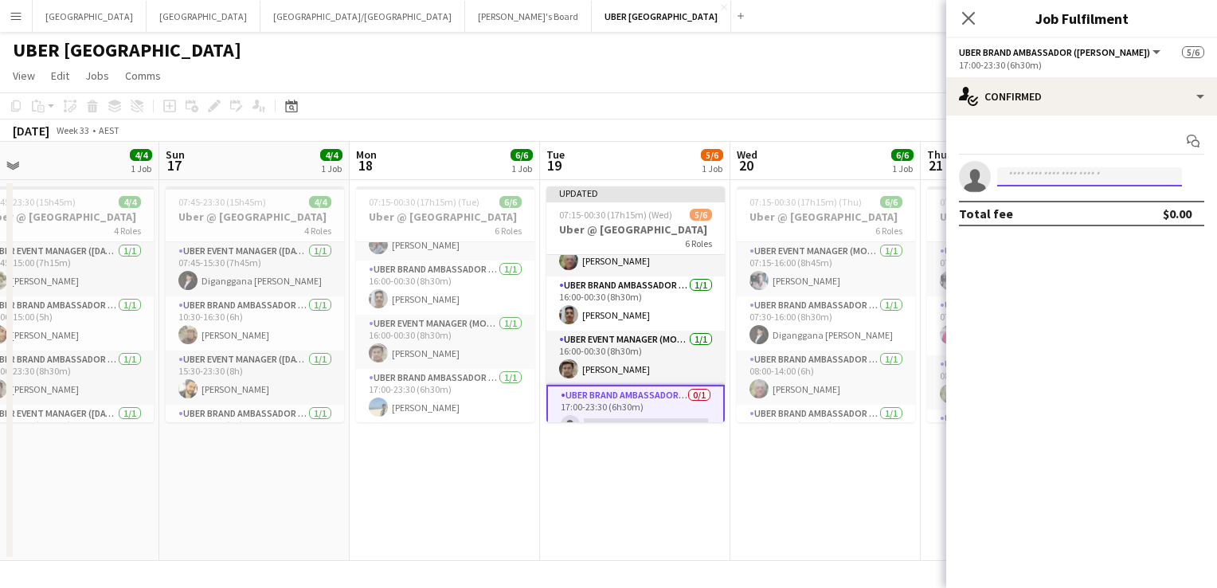
click at [1029, 170] on input at bounding box center [1089, 176] width 185 height 19
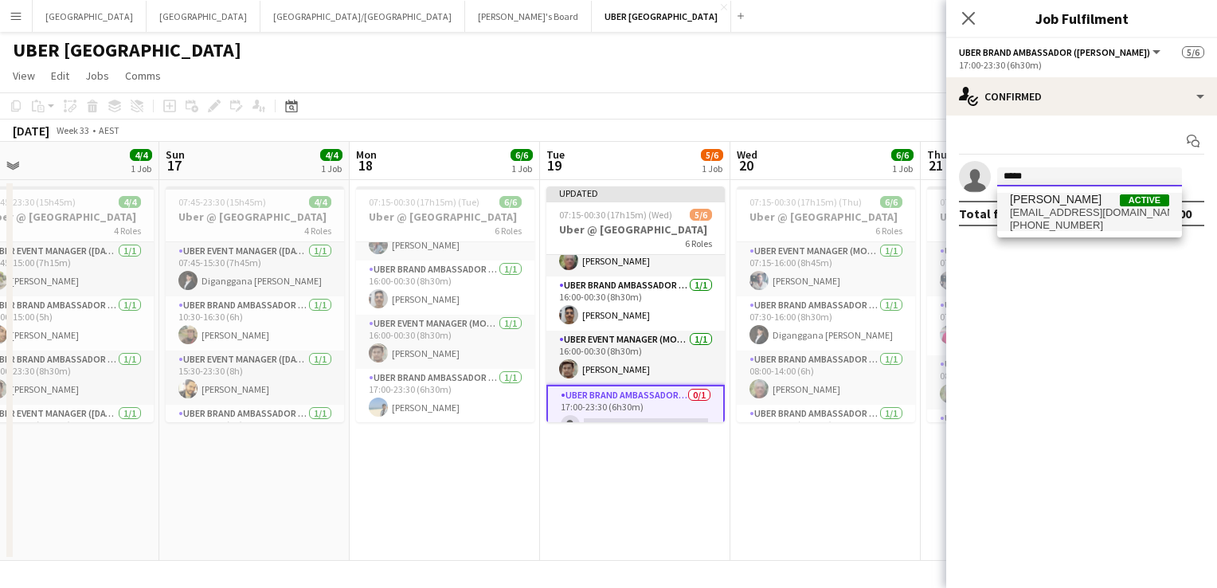
type input "*****"
click at [1030, 225] on span "+61404829771" at bounding box center [1089, 225] width 159 height 13
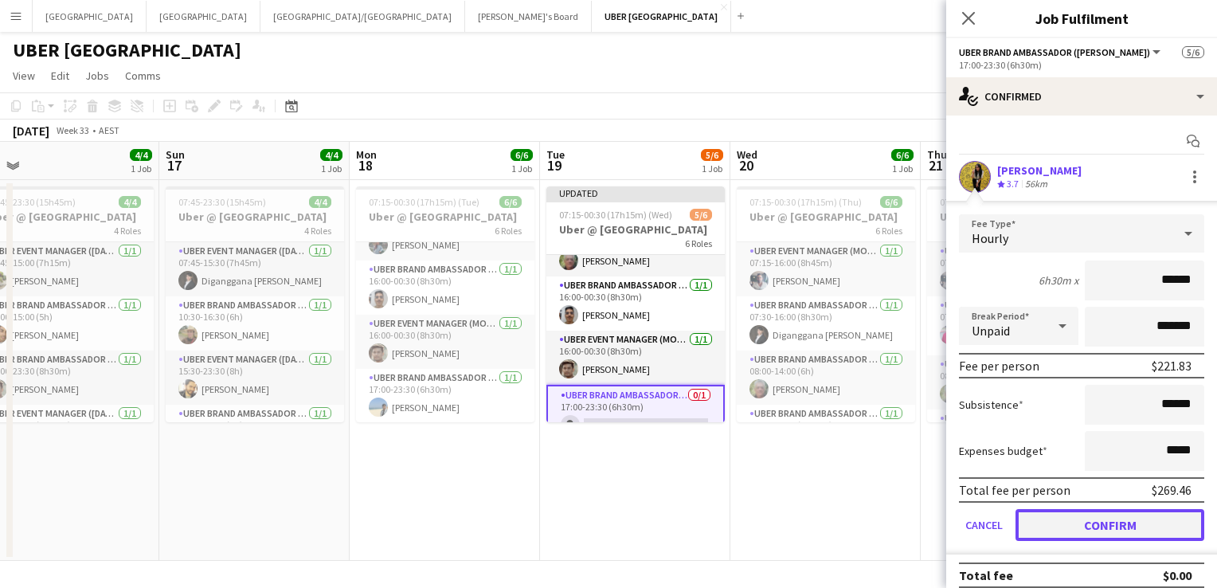
click at [1064, 524] on button "Confirm" at bounding box center [1110, 525] width 189 height 32
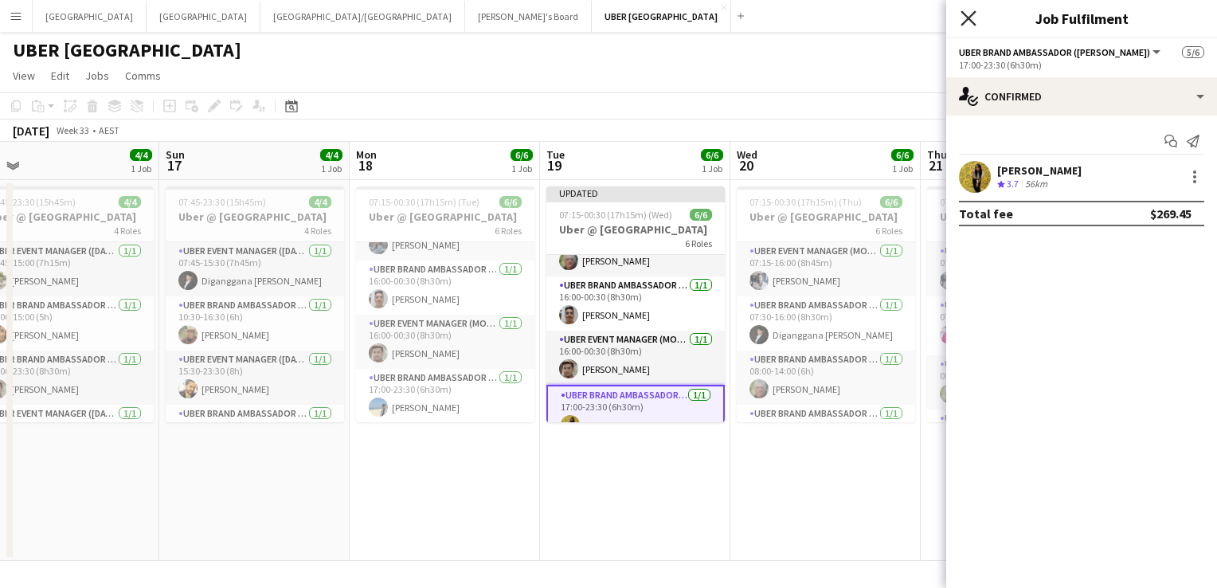
click at [968, 22] on icon "Close pop-in" at bounding box center [968, 17] width 15 height 15
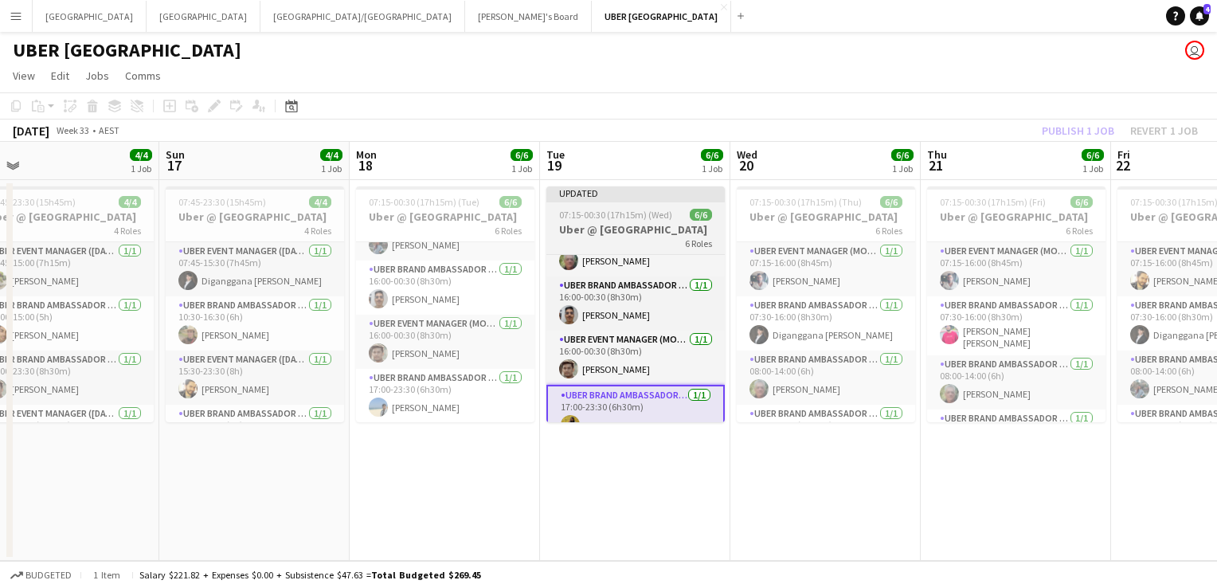
click at [611, 212] on span "07:15-00:30 (17h15m) (Wed)" at bounding box center [615, 215] width 113 height 12
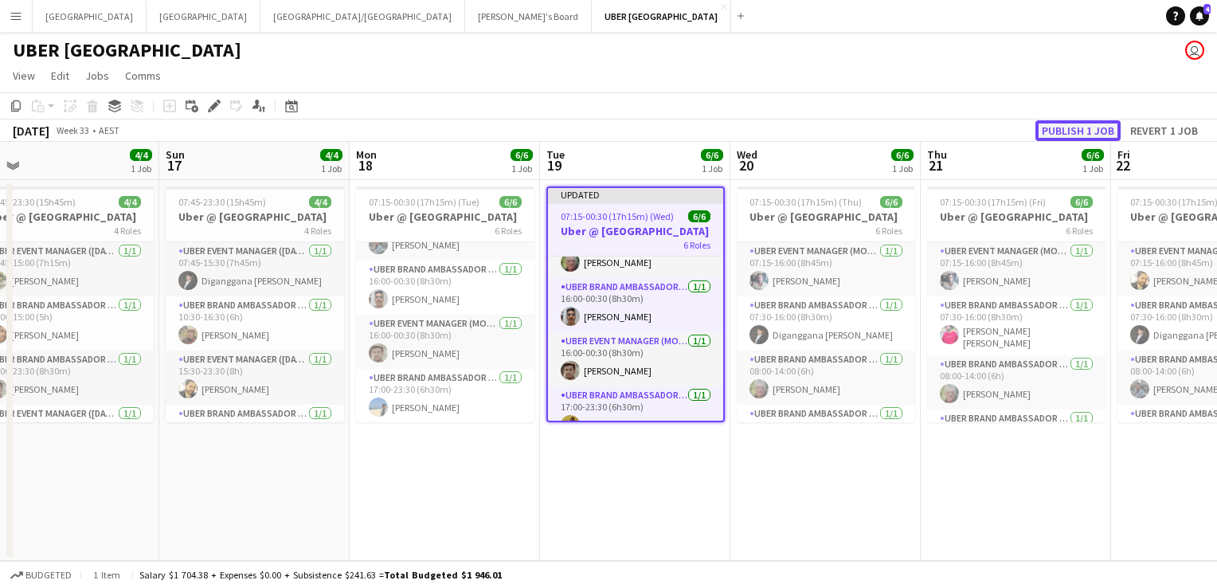
click at [1098, 132] on button "Publish 1 job" at bounding box center [1078, 130] width 85 height 21
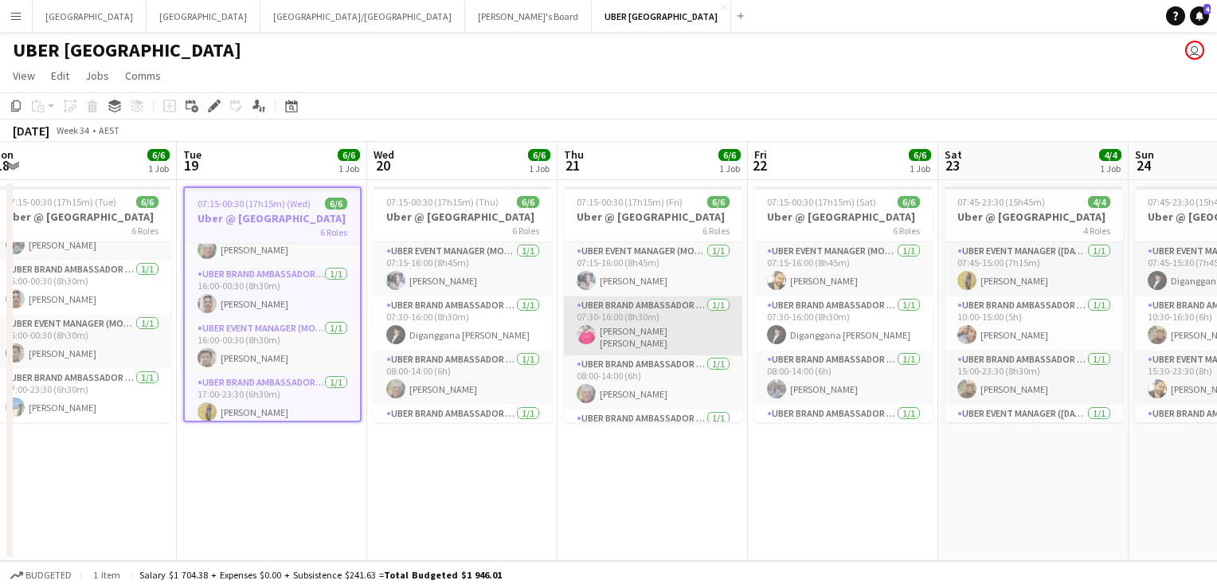
scroll to position [144, 0]
